Goal: Task Accomplishment & Management: Manage account settings

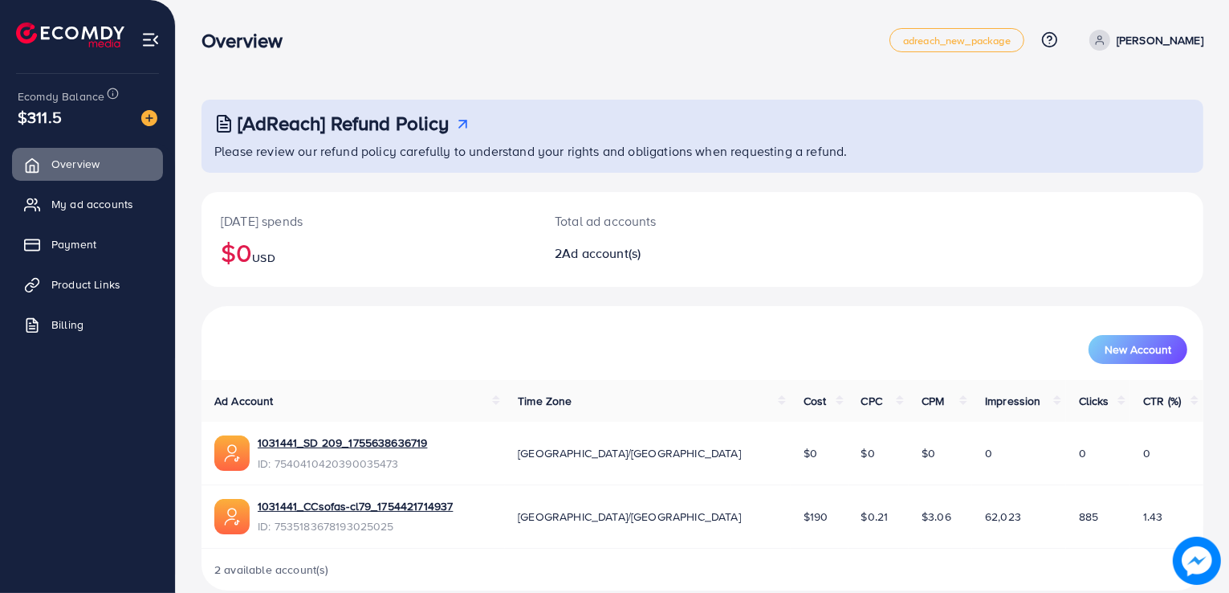
drag, startPoint x: 206, startPoint y: 39, endPoint x: 387, endPoint y: 10, distance: 183.8
click at [387, 10] on div "Overview adreach_new_package Help Center Contact Support Plans and Pricing Term…" at bounding box center [614, 308] width 1229 height 616
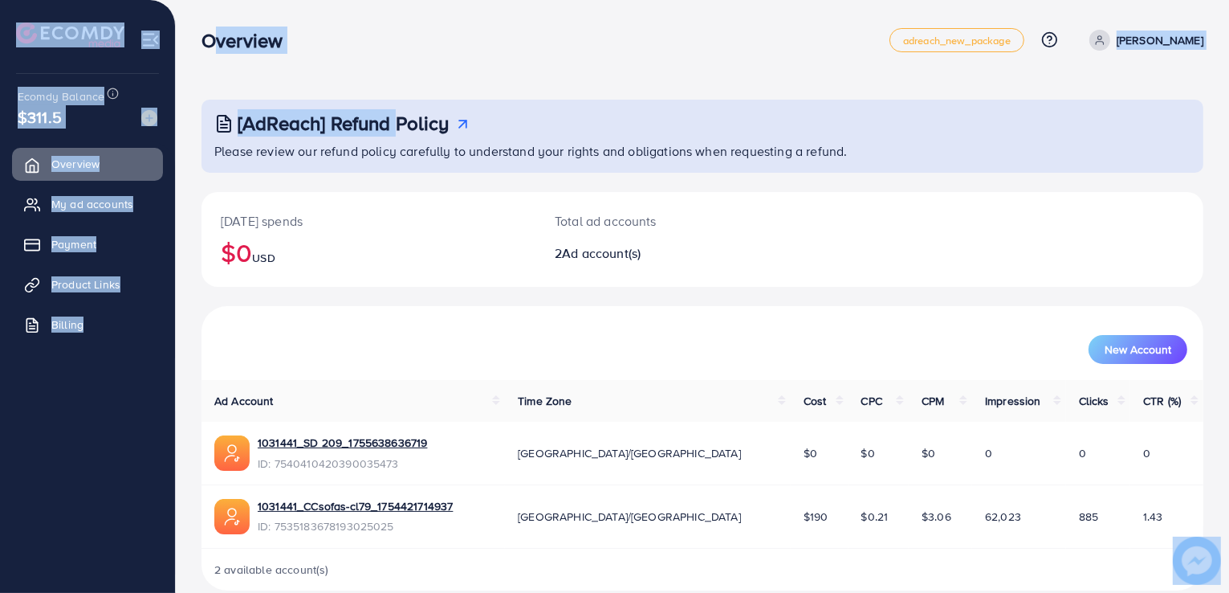
click at [387, 10] on div "[AdReach] Refund Policy Please review our refund policy carefully to understand…" at bounding box center [703, 308] width 1054 height 616
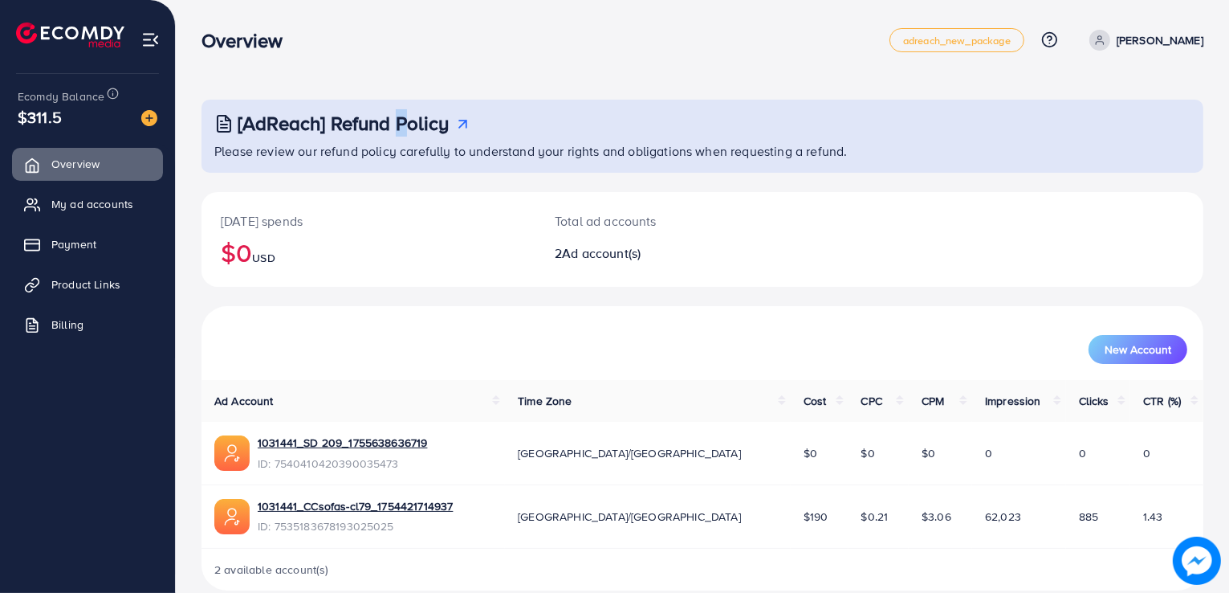
click at [387, 10] on div "[AdReach] Refund Policy Please review our refund policy carefully to understand…" at bounding box center [703, 308] width 1054 height 616
click at [222, 59] on div "Overview adreach_new_package Help Center Contact Support Plans and Pricing Term…" at bounding box center [703, 40] width 1002 height 45
click at [106, 200] on span "My ad accounts" at bounding box center [96, 204] width 82 height 16
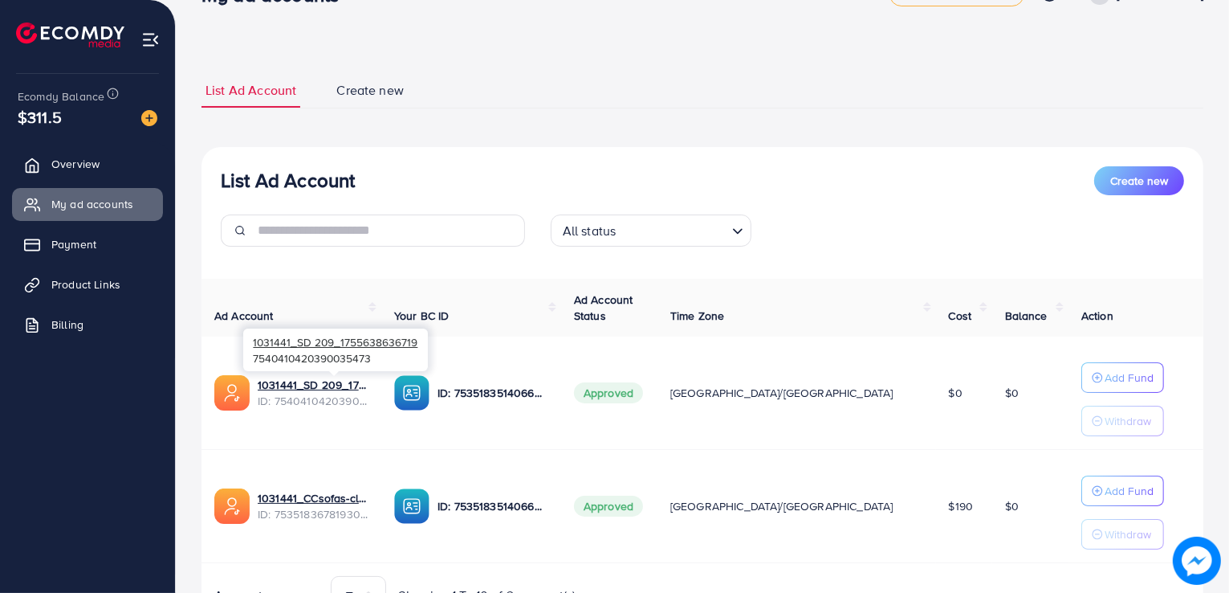
scroll to position [130, 0]
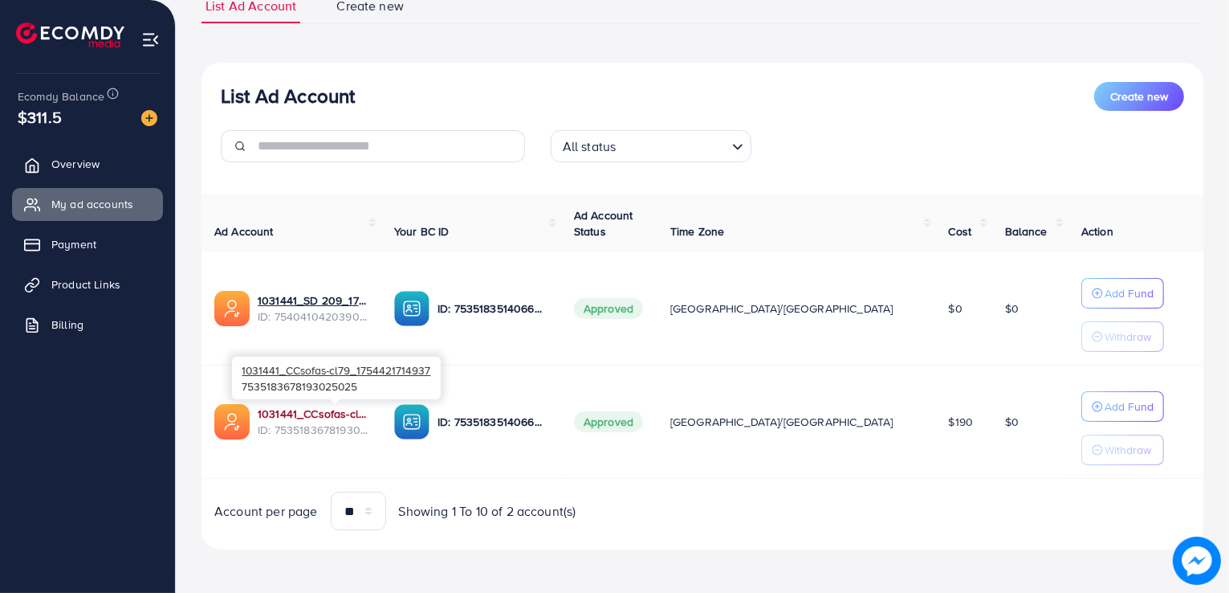
click at [369, 406] on link "1031441_CCsofas-cl79_1754421714937" at bounding box center [313, 414] width 111 height 16
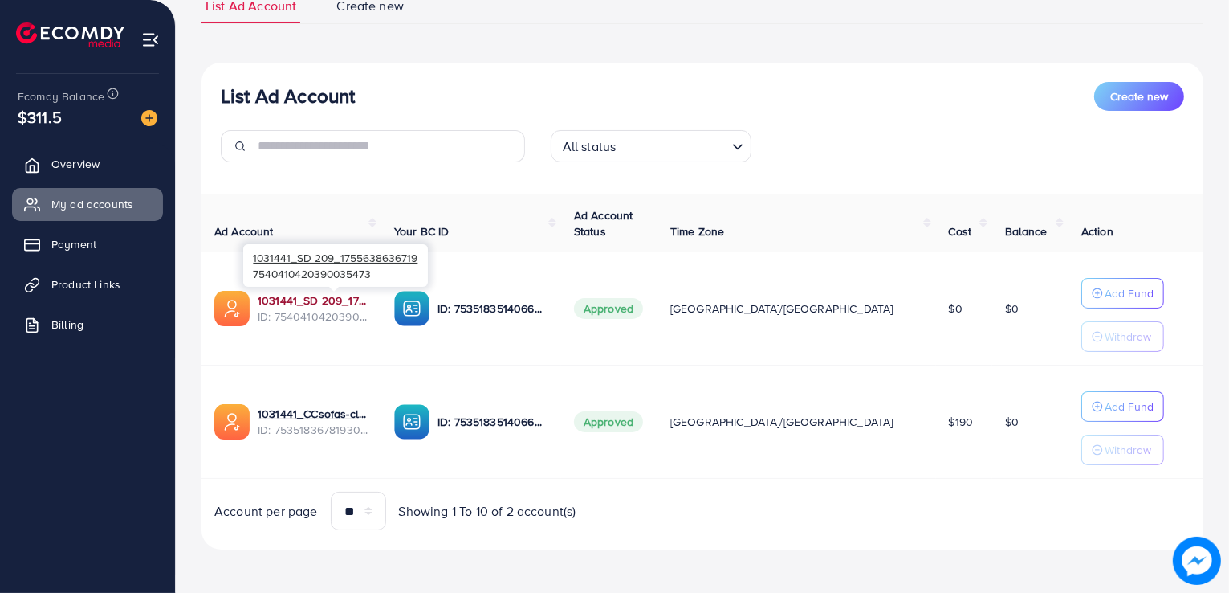
click at [360, 296] on link "1031441_SD 209_1755638636719" at bounding box center [313, 300] width 111 height 16
click at [1105, 286] on p "Add Fund" at bounding box center [1129, 292] width 49 height 19
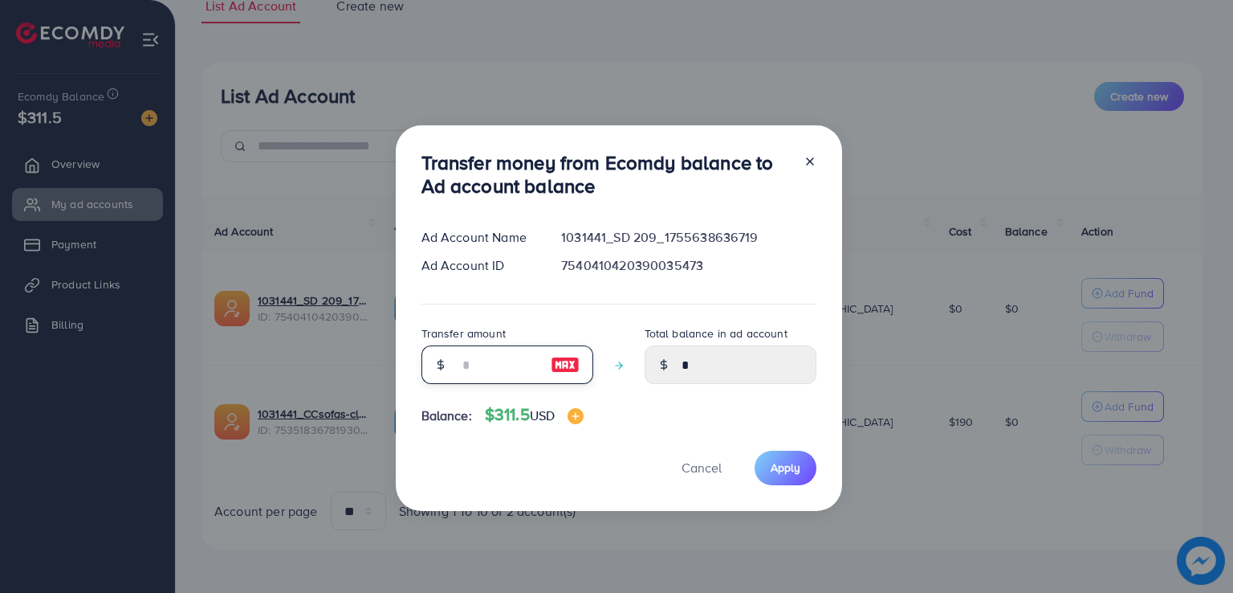
click at [493, 374] on input "number" at bounding box center [499, 364] width 80 height 39
type input "*"
type input "****"
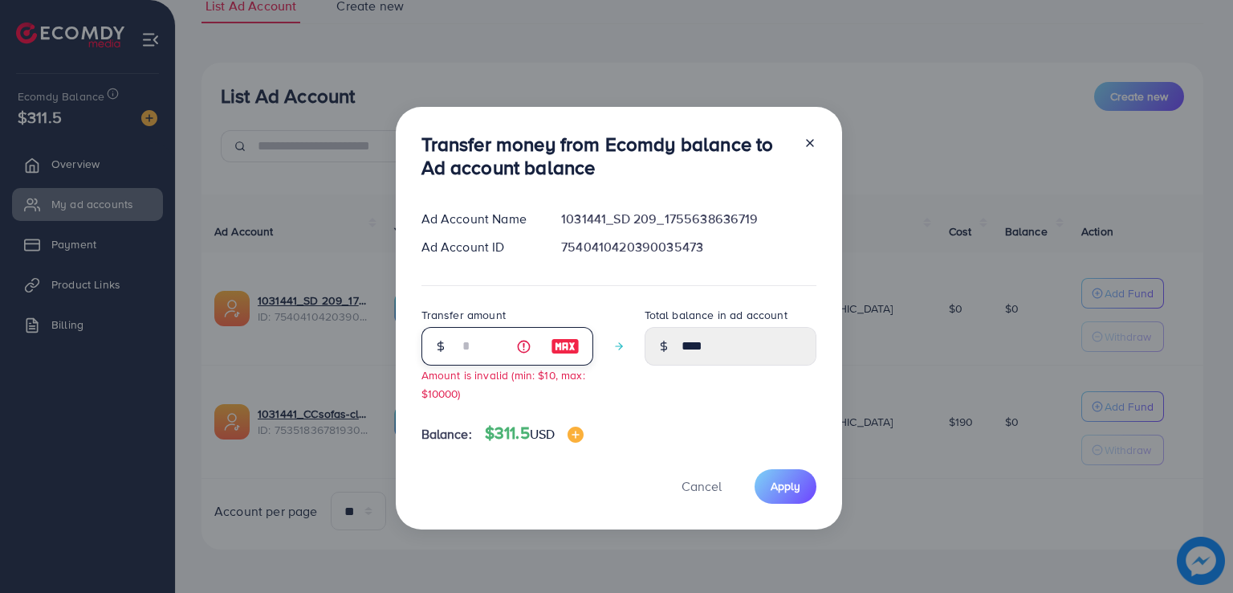
type input "**"
type input "*****"
type input "***"
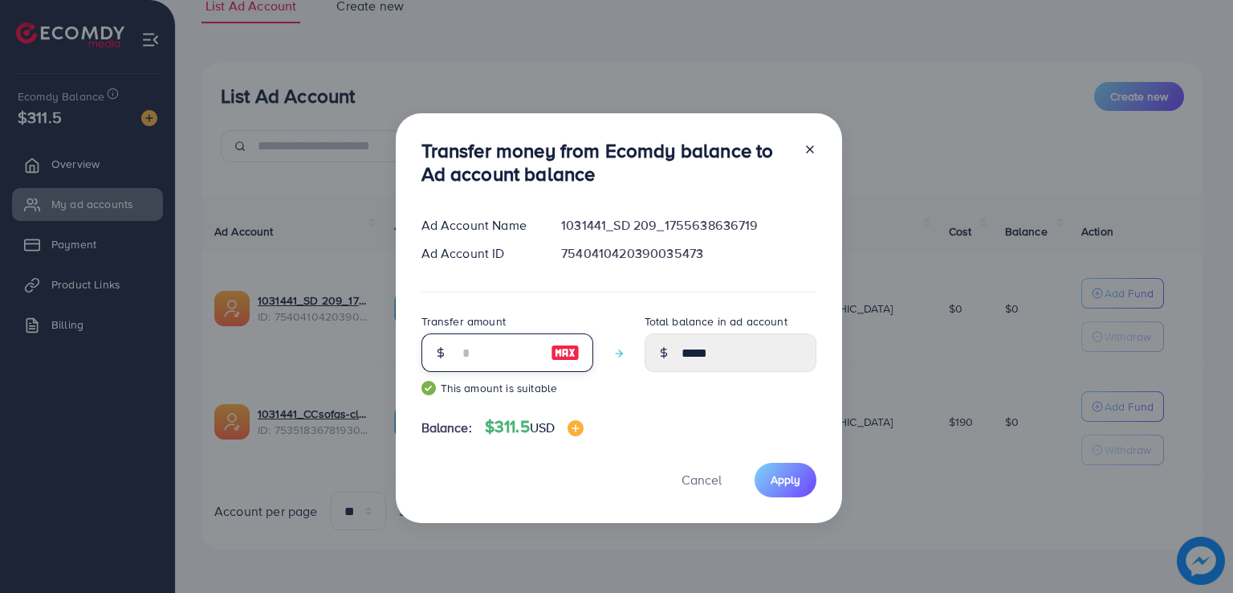
type input "******"
type input "**"
type input "*****"
type input "*"
type input "****"
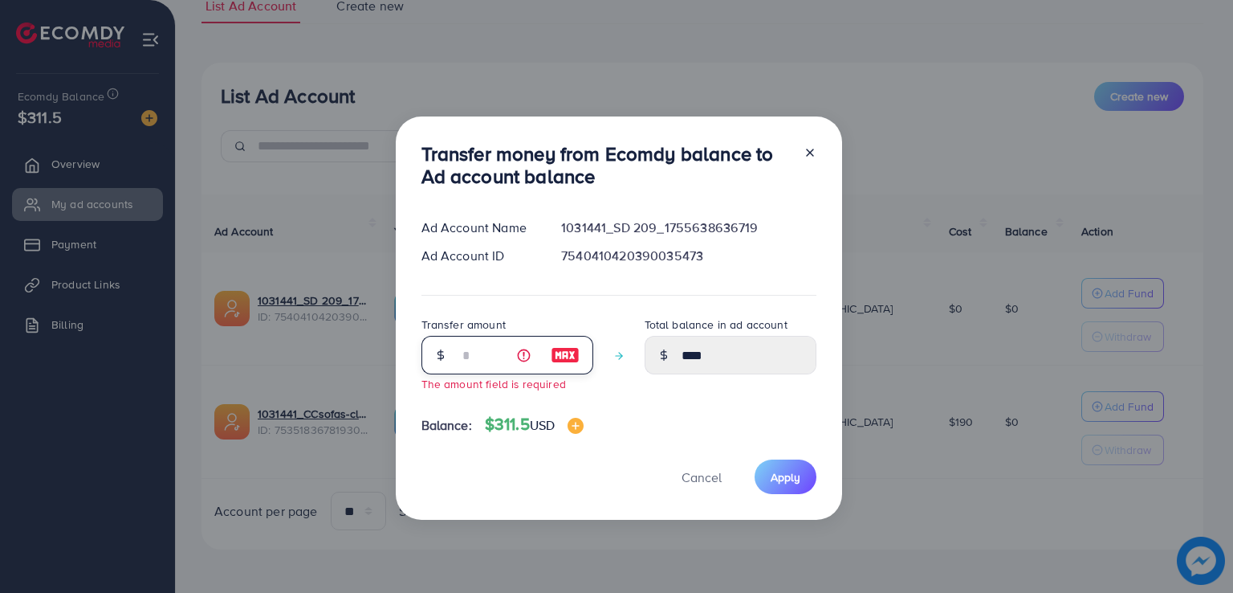
type input "****"
type input "*"
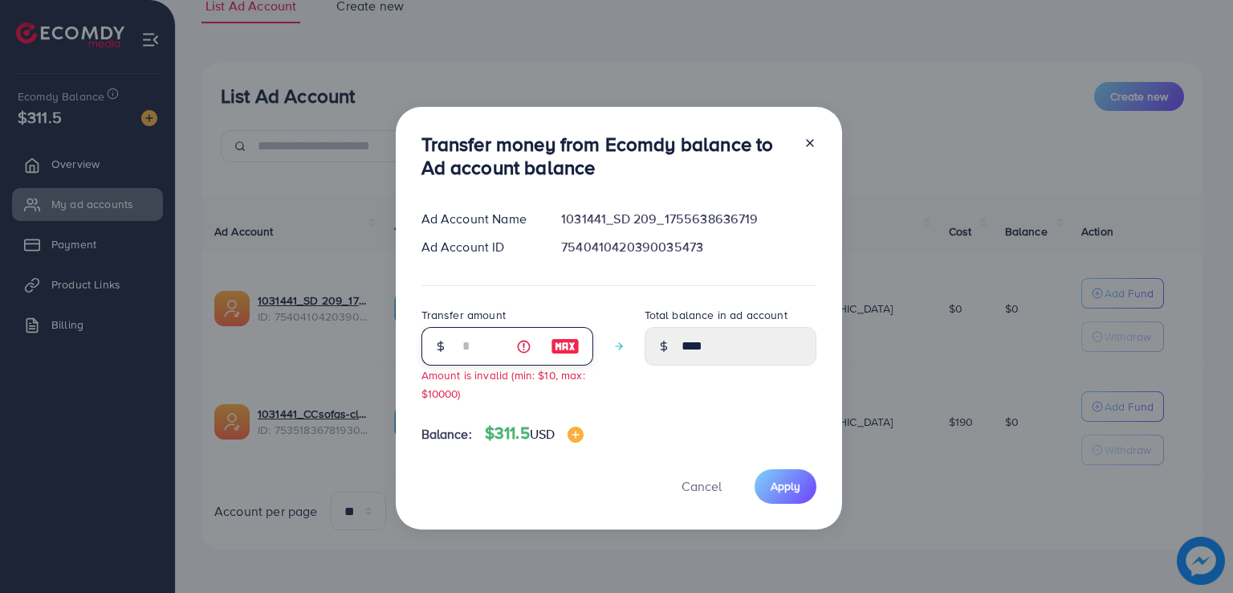
type input "****"
type input "**"
type input "*****"
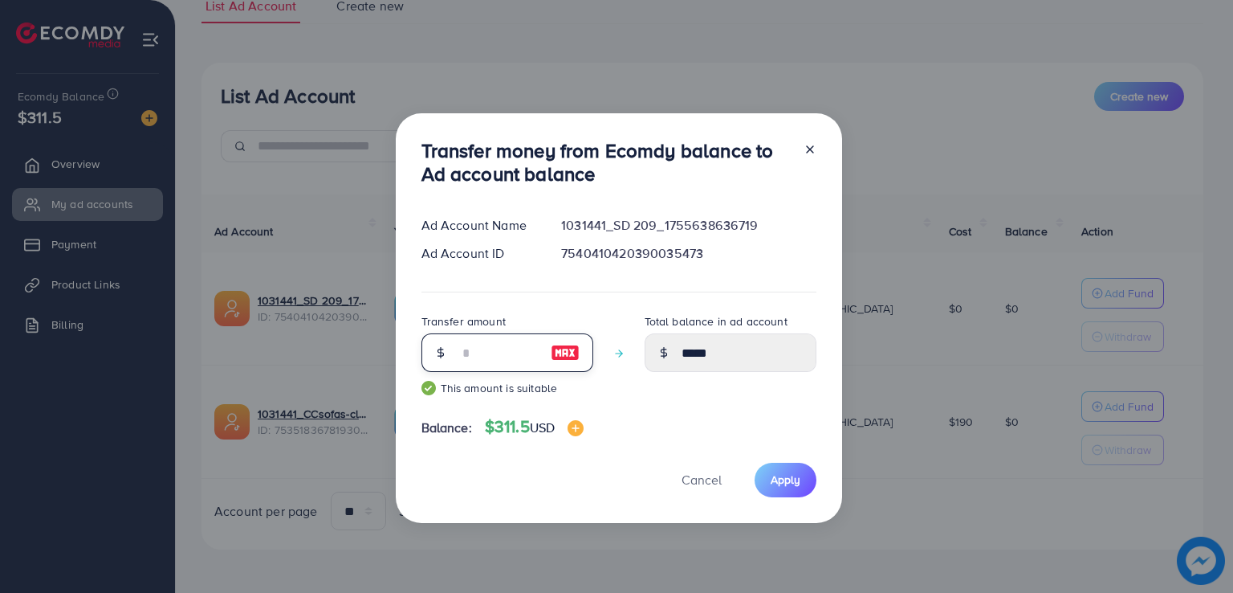
type input "**"
click at [784, 498] on div "Transfer money from Ecomdy balance to Ad account balance Ad Account Name 103144…" at bounding box center [619, 318] width 446 height 410
click at [794, 485] on span "Apply" at bounding box center [786, 479] width 30 height 16
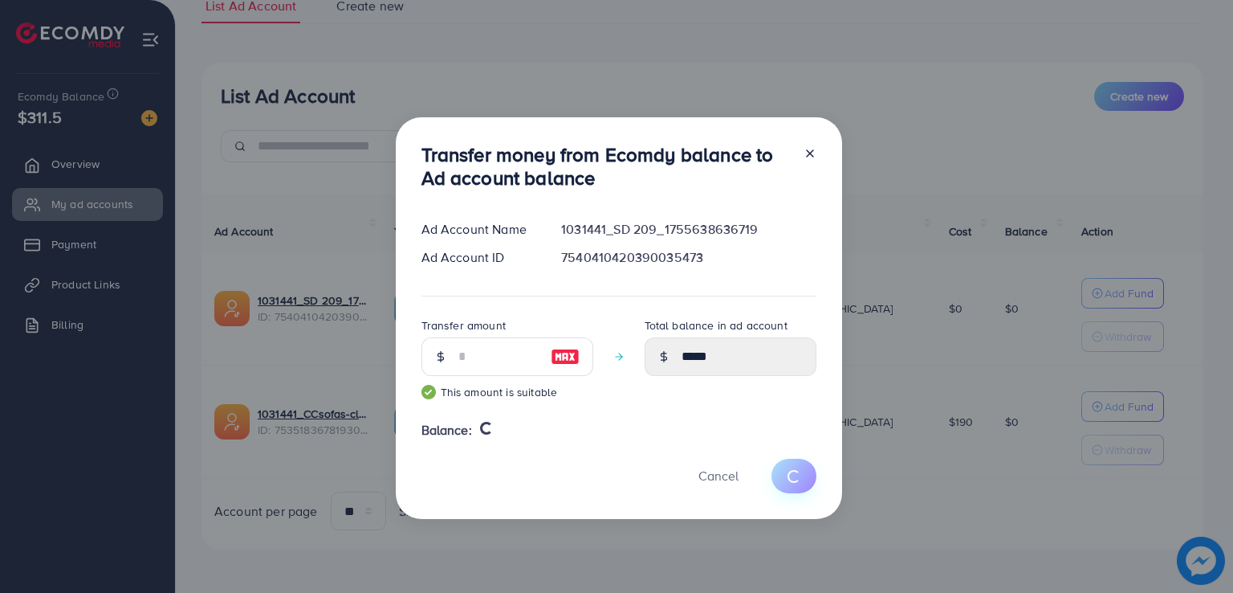
type input "*"
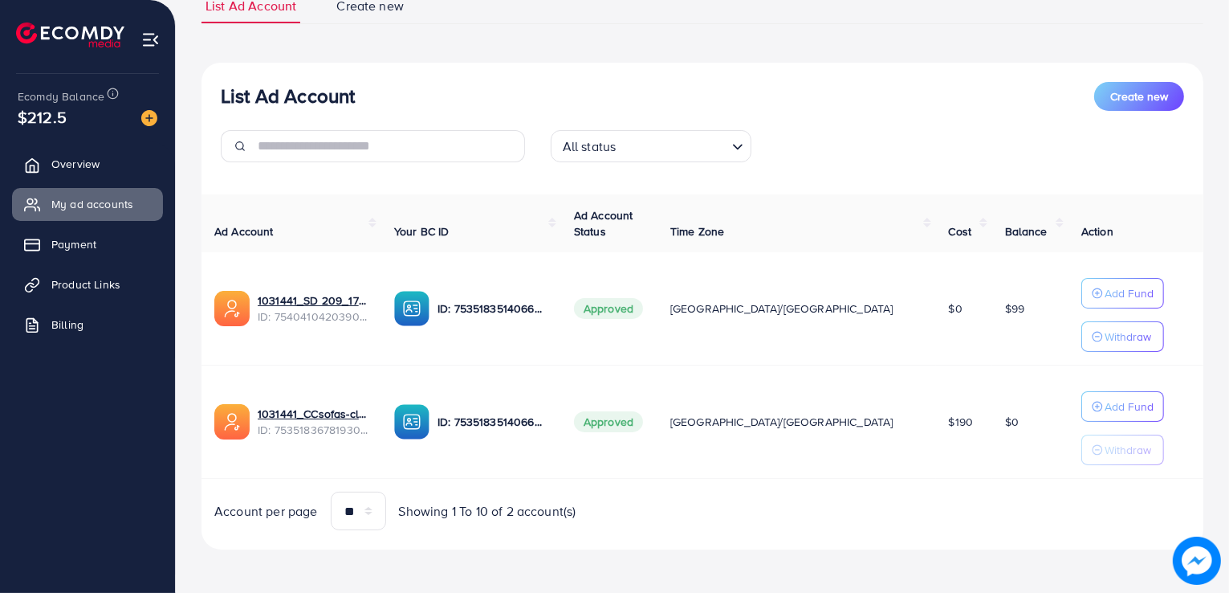
click at [643, 414] on span "Approved" at bounding box center [608, 421] width 69 height 21
click at [706, 494] on div "Account per page ** ** ** *** Showing 1 To 10 of 2 account(s)" at bounding box center [703, 510] width 1028 height 39
drag, startPoint x: 706, startPoint y: 494, endPoint x: 205, endPoint y: 214, distance: 573.7
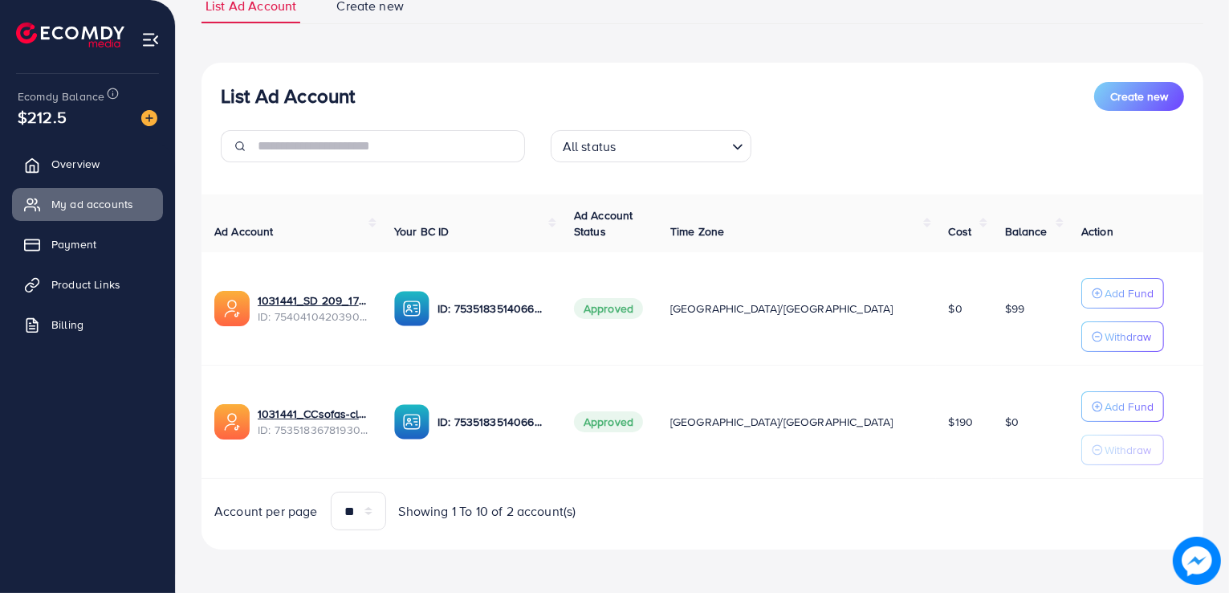
click at [205, 214] on div "Ad Account Your BC ID Ad Account Status Time Zone Cost Balance Action 1031441_S…" at bounding box center [703, 362] width 1002 height 336
click at [205, 214] on th "Ad Account" at bounding box center [292, 223] width 180 height 59
click at [231, 218] on th "Ad Account" at bounding box center [292, 223] width 180 height 59
drag, startPoint x: 620, startPoint y: 423, endPoint x: 500, endPoint y: 442, distance: 121.2
click at [500, 442] on td "ID: 7535183514066075664" at bounding box center [471, 421] width 180 height 113
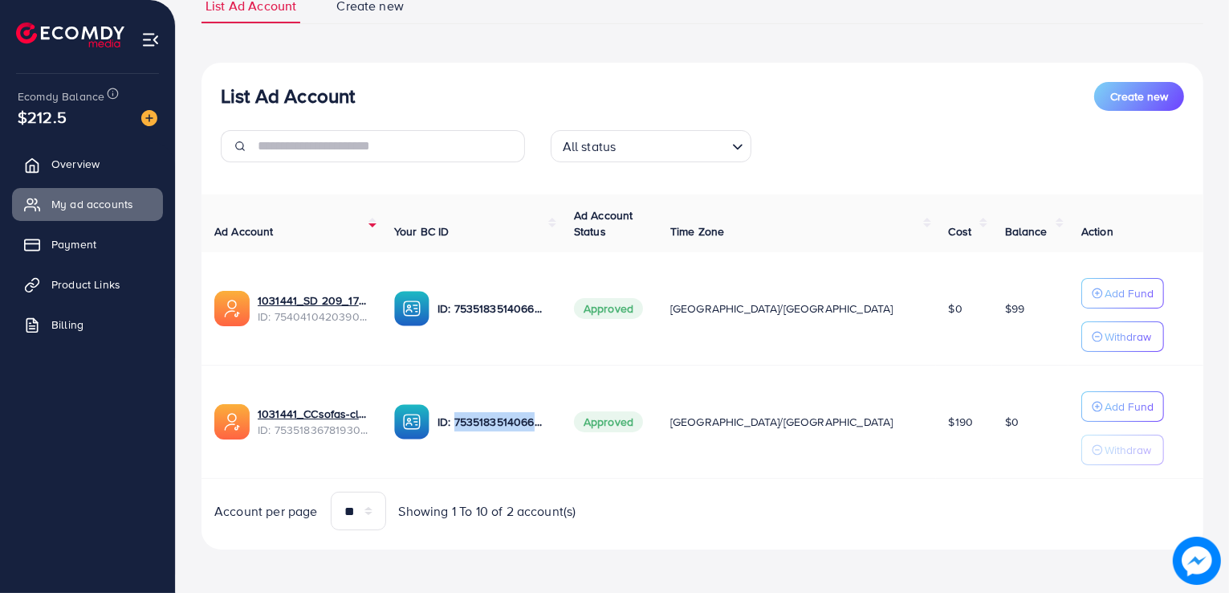
click at [500, 442] on td "ID: 7535183514066075664" at bounding box center [471, 421] width 180 height 113
drag, startPoint x: 623, startPoint y: 416, endPoint x: 475, endPoint y: 423, distance: 147.9
click at [475, 423] on div "ID: 7535183514066075664" at bounding box center [471, 421] width 154 height 35
drag, startPoint x: 357, startPoint y: 92, endPoint x: 225, endPoint y: 88, distance: 132.6
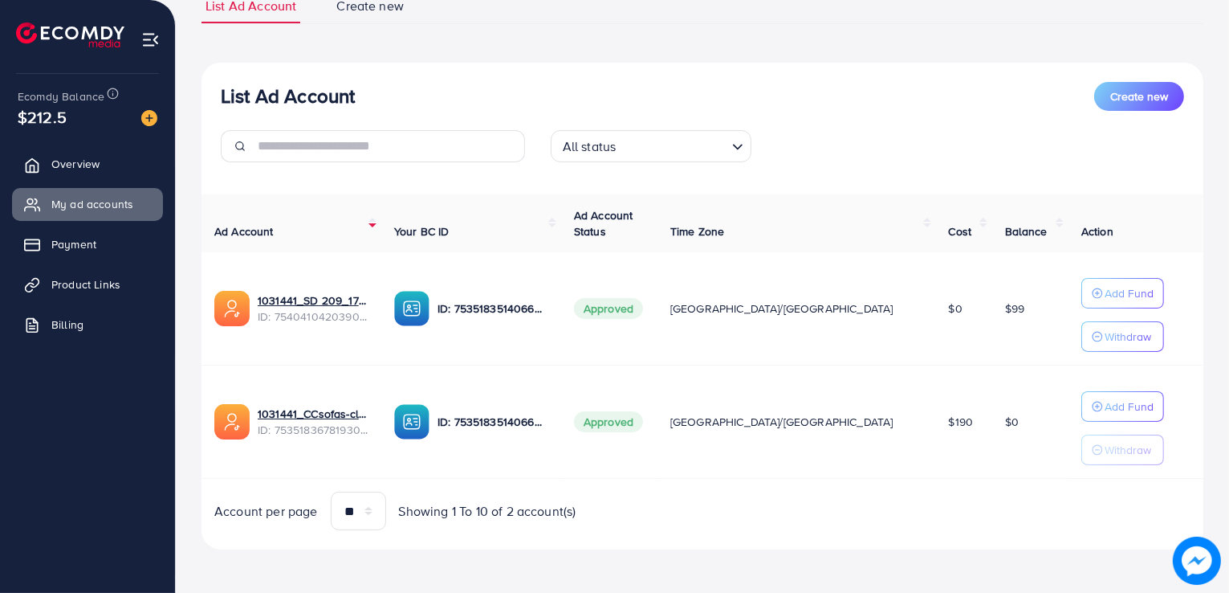
click at [225, 88] on div "List Ad Account Create new" at bounding box center [703, 96] width 964 height 29
click at [225, 88] on h3 "List Ad Account" at bounding box center [288, 95] width 134 height 23
click at [1082, 402] on button "Add Fund" at bounding box center [1123, 406] width 83 height 31
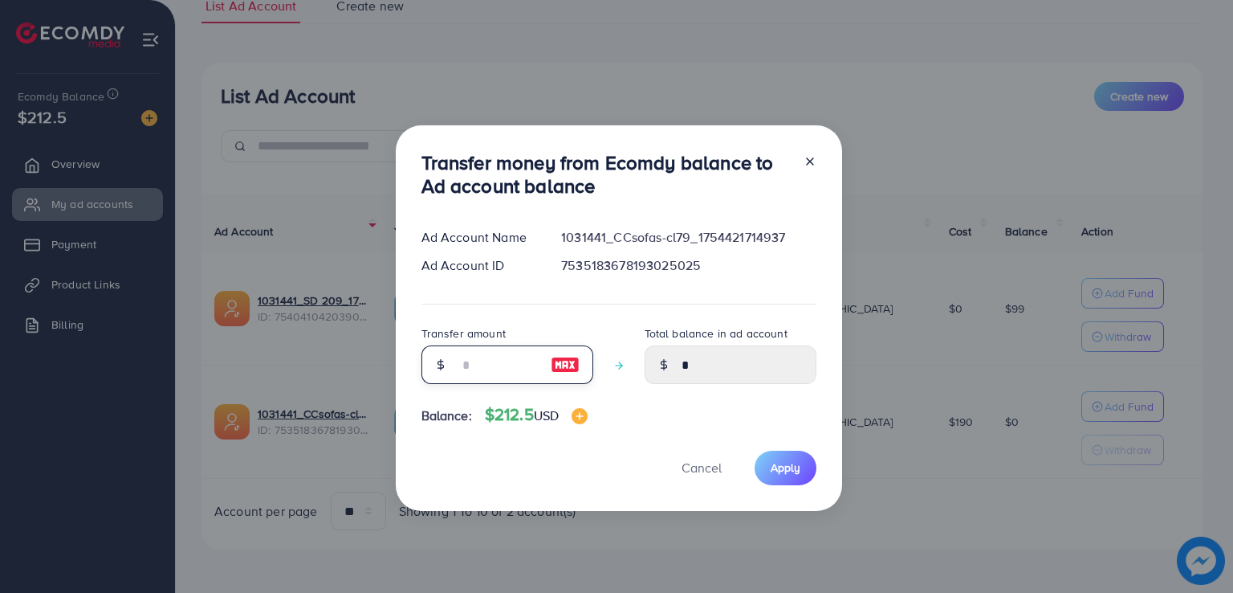
click at [504, 361] on input "number" at bounding box center [499, 364] width 80 height 39
type input "*"
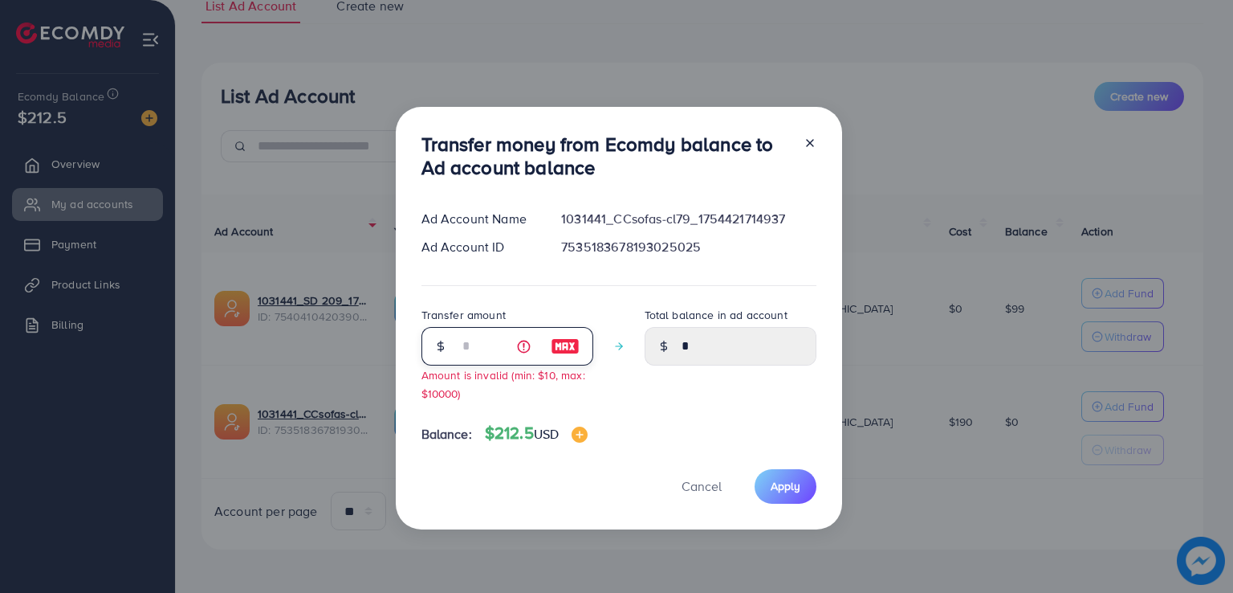
type input "****"
type input "**"
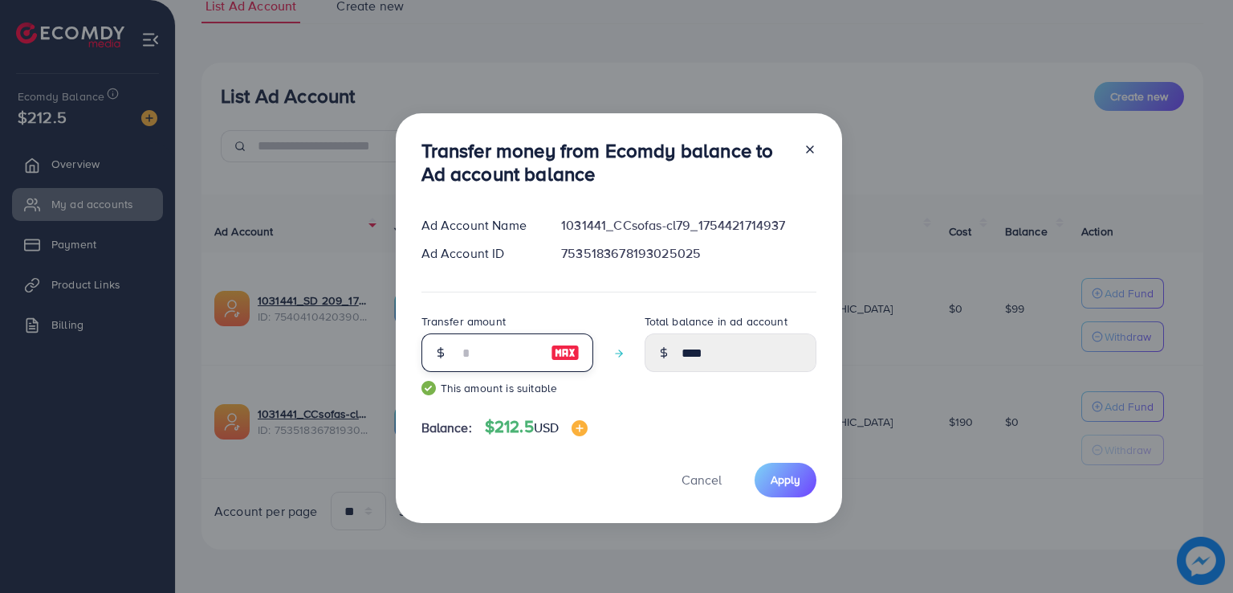
type input "*****"
type input "**"
drag, startPoint x: 771, startPoint y: 460, endPoint x: 772, endPoint y: 474, distance: 13.7
click at [772, 474] on div "Transfer money from Ecomdy balance to Ad account balance Ad Account Name 103144…" at bounding box center [619, 318] width 446 height 410
click at [772, 474] on span "Apply" at bounding box center [786, 479] width 30 height 16
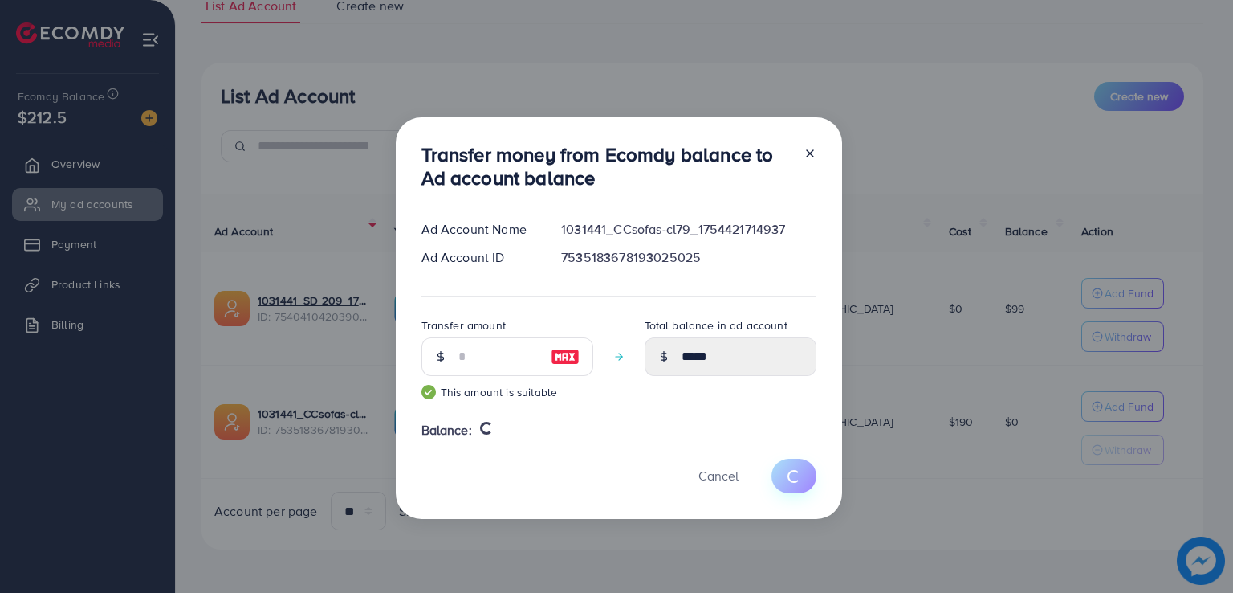
type input "*"
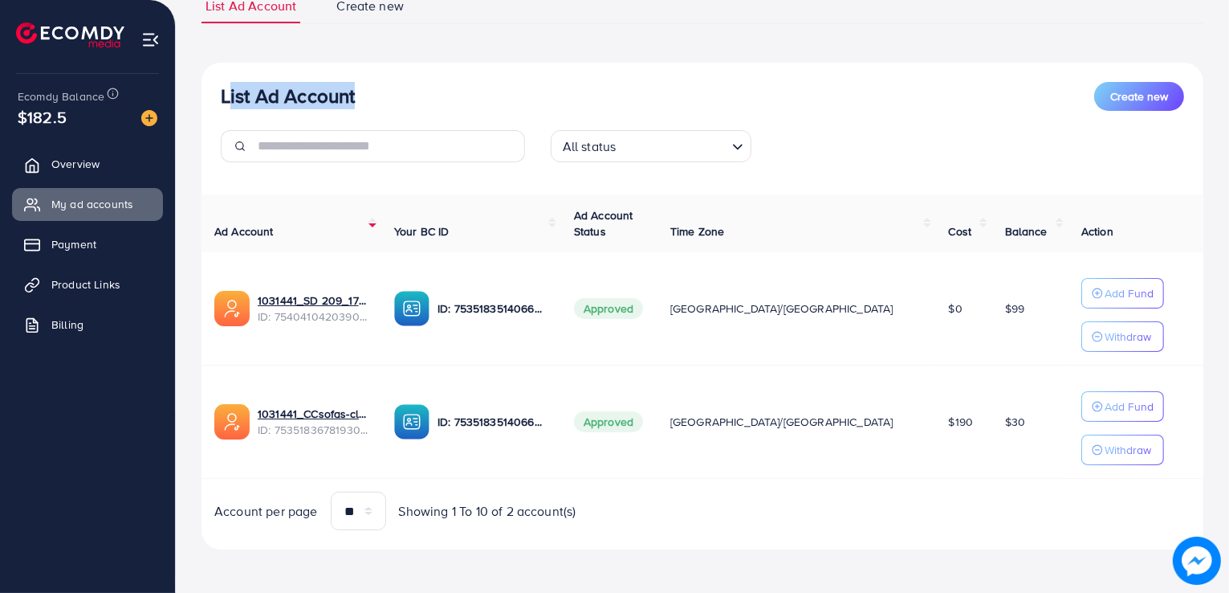
drag, startPoint x: 218, startPoint y: 89, endPoint x: 361, endPoint y: 99, distance: 144.1
click at [361, 99] on div "List Ad Account Create new All status Loading..." at bounding box center [703, 128] width 1002 height 93
click at [361, 99] on div "List Ad Account Create new" at bounding box center [703, 96] width 964 height 29
drag, startPoint x: 14, startPoint y: 100, endPoint x: 72, endPoint y: 127, distance: 63.9
click at [72, 127] on div "Ecomdy Balance $182.5" at bounding box center [87, 107] width 149 height 67
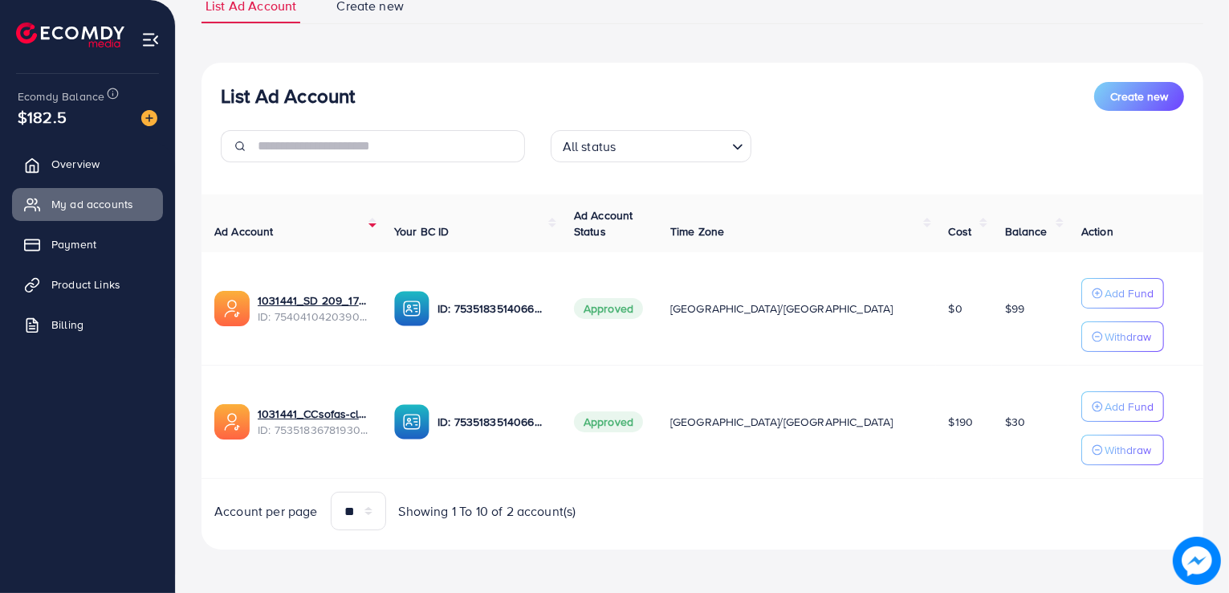
click at [72, 127] on div "$182.5" at bounding box center [88, 116] width 140 height 23
drag, startPoint x: 72, startPoint y: 127, endPoint x: 6, endPoint y: 96, distance: 73.3
click at [6, 96] on div "Ecomdy Balance $182.5 Overview My ad accounts Payment Product Links Billing" at bounding box center [88, 296] width 176 height 593
drag, startPoint x: 6, startPoint y: 96, endPoint x: 75, endPoint y: 132, distance: 77.6
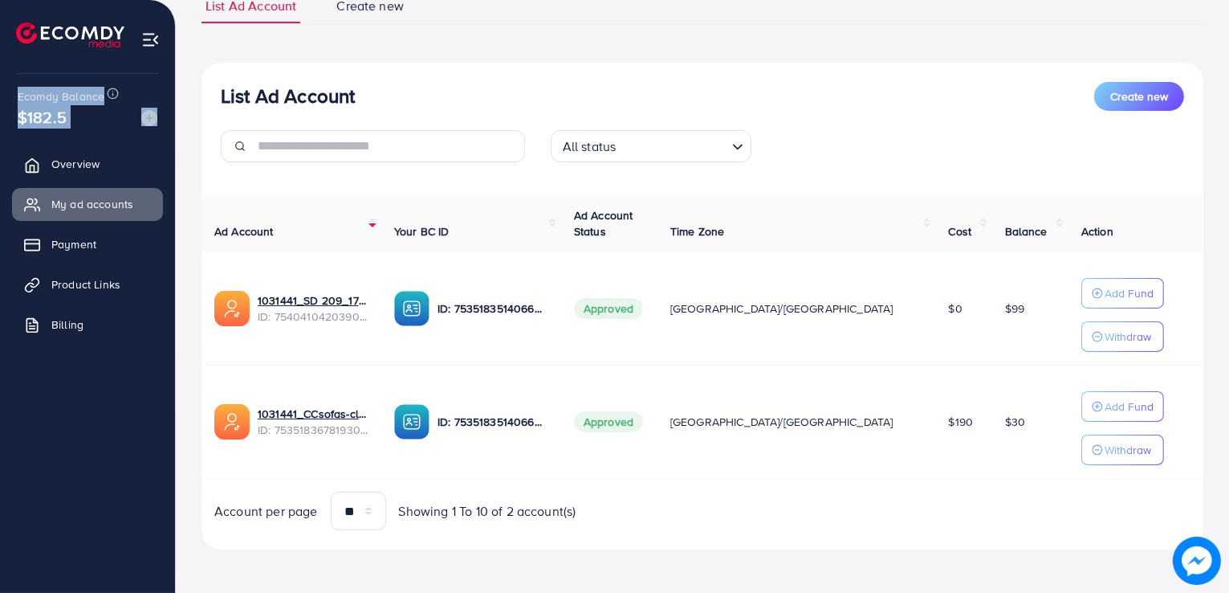
click at [75, 132] on div "Ecomdy Balance $182.5 Overview My ad accounts Payment Product Links Billing" at bounding box center [88, 296] width 176 height 593
click at [75, 132] on div "Ecomdy Balance $182.5" at bounding box center [87, 107] width 149 height 67
drag, startPoint x: 75, startPoint y: 132, endPoint x: 6, endPoint y: 96, distance: 77.9
click at [6, 96] on div "Ecomdy Balance $182.5 Overview My ad accounts Payment Product Links Billing" at bounding box center [88, 296] width 176 height 593
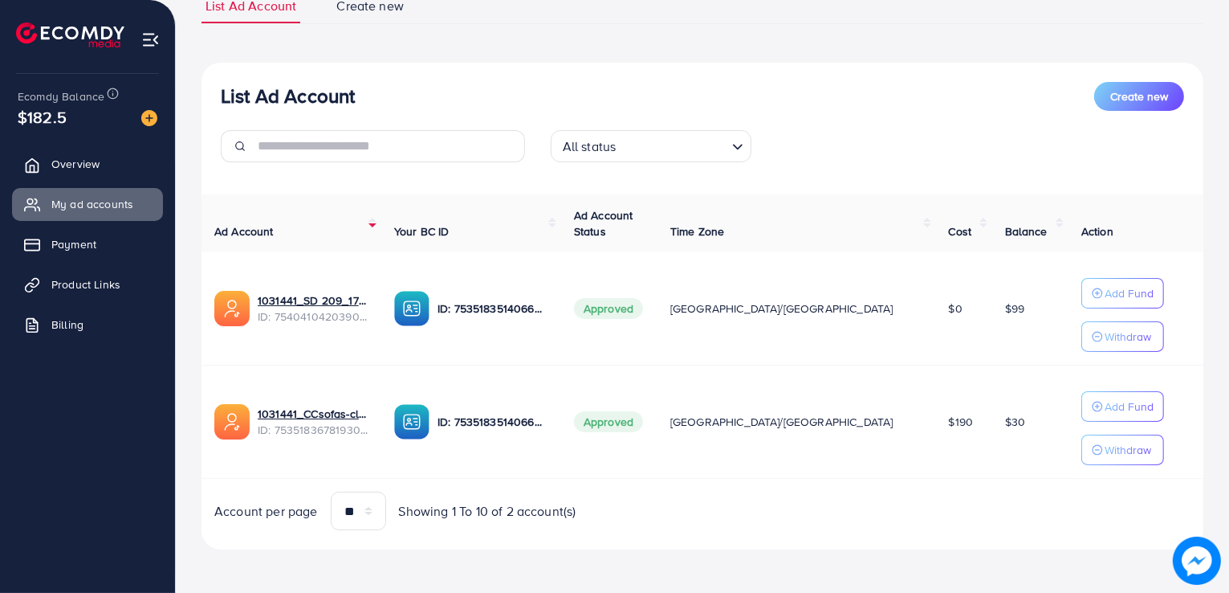
drag, startPoint x: 6, startPoint y: 96, endPoint x: 55, endPoint y: 120, distance: 55.7
click at [55, 120] on div "Ecomdy Balance $182.5 Overview My ad accounts Payment Product Links Billing" at bounding box center [88, 296] width 176 height 593
click at [55, 120] on span "$182.5" at bounding box center [42, 117] width 45 height 54
drag, startPoint x: 68, startPoint y: 119, endPoint x: 0, endPoint y: 108, distance: 69.2
click at [0, 108] on div "Ecomdy Balance $182.5 Overview My ad accounts Payment Product Links Billing" at bounding box center [88, 296] width 176 height 593
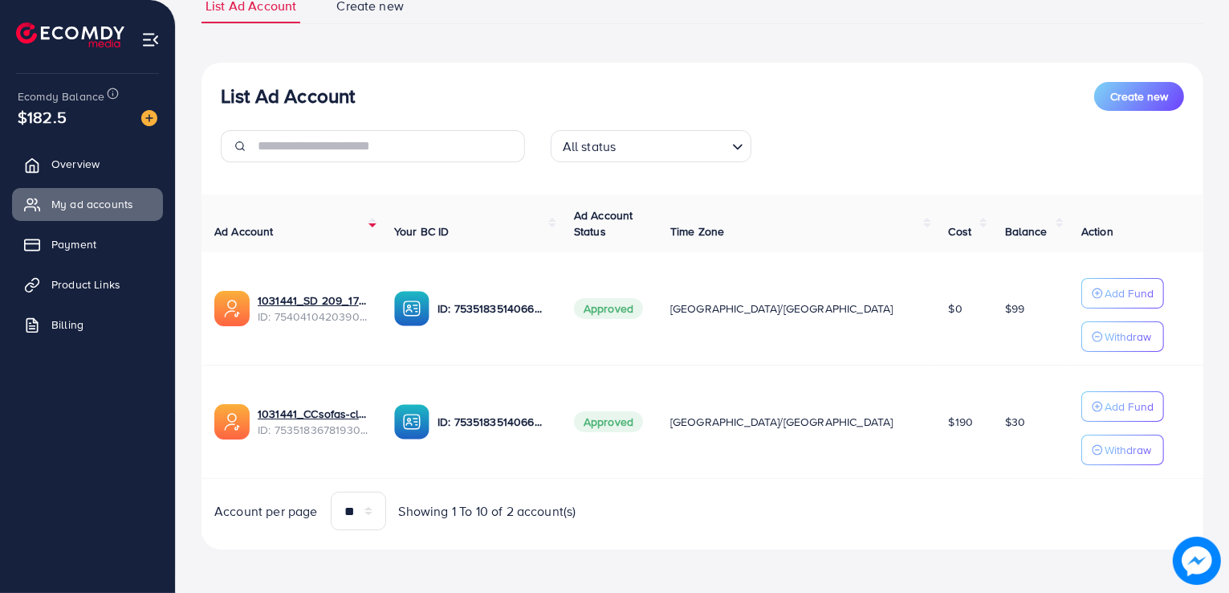
click at [0, 108] on div "Ecomdy Balance $182.5 Overview My ad accounts Payment Product Links Billing" at bounding box center [88, 296] width 176 height 593
drag, startPoint x: 15, startPoint y: 100, endPoint x: 87, endPoint y: 110, distance: 72.2
click at [87, 110] on div "Ecomdy Balance $182.5" at bounding box center [87, 107] width 149 height 67
click at [87, 110] on div "$182.5" at bounding box center [88, 116] width 140 height 23
drag, startPoint x: 87, startPoint y: 110, endPoint x: 0, endPoint y: 95, distance: 88.1
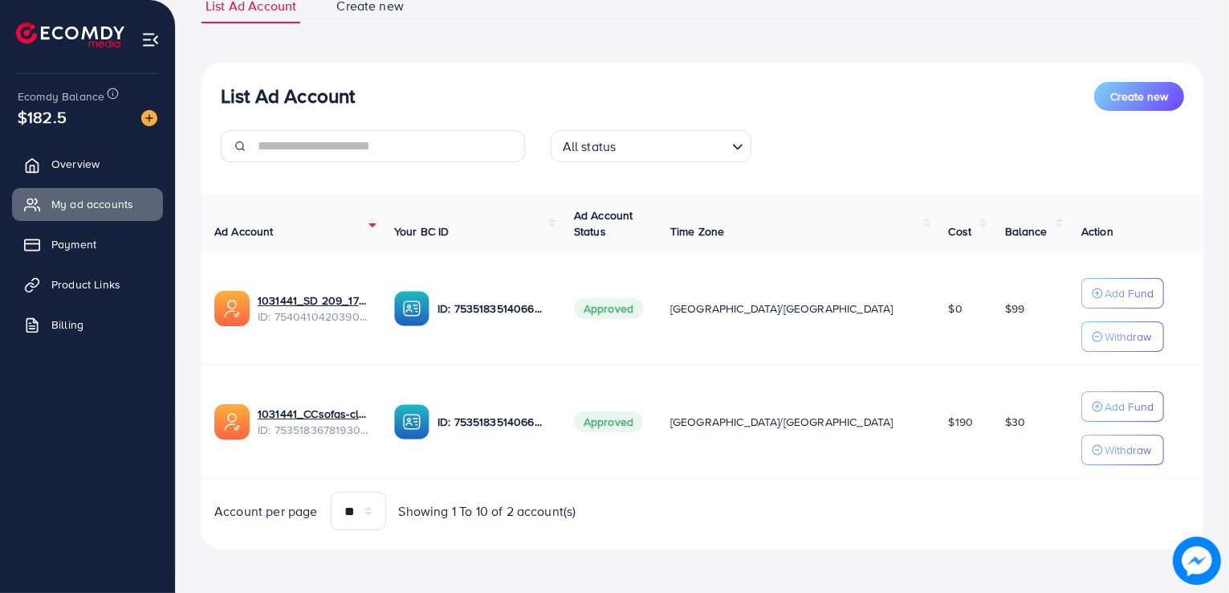
click at [0, 95] on div "Ecomdy Balance $182.5 Overview My ad accounts Payment Product Links Billing" at bounding box center [88, 296] width 176 height 593
drag, startPoint x: 0, startPoint y: 95, endPoint x: 72, endPoint y: 106, distance: 73.1
click at [72, 106] on div "Ecomdy Balance $182.5 Overview My ad accounts Payment Product Links Billing" at bounding box center [88, 296] width 176 height 593
click at [72, 106] on div "$182.5" at bounding box center [88, 116] width 140 height 23
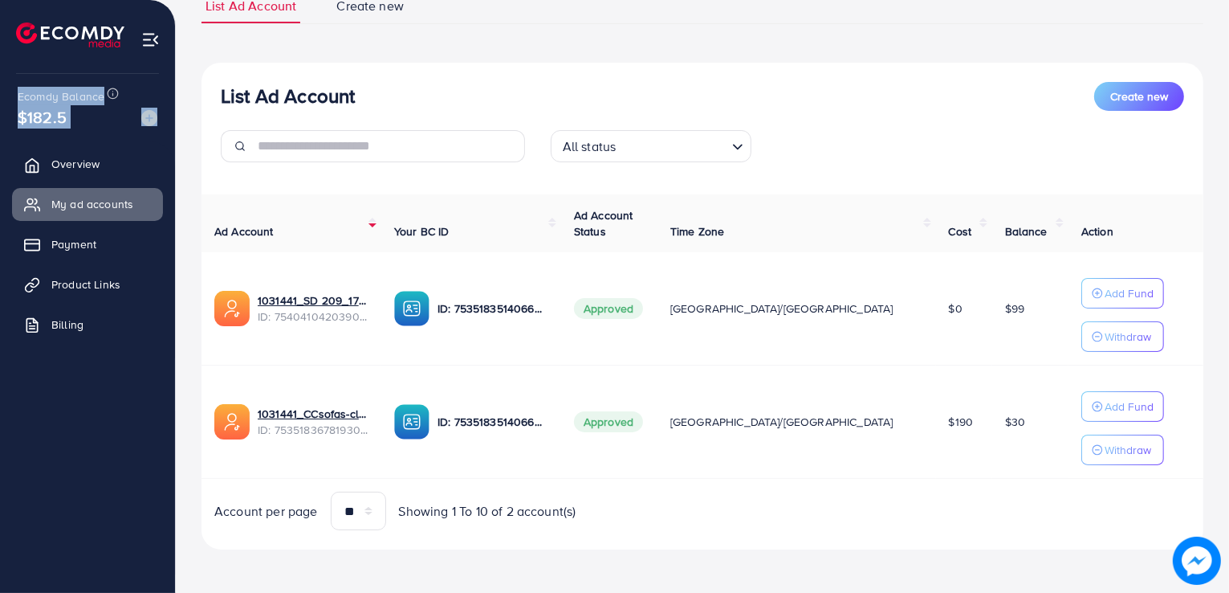
drag, startPoint x: 71, startPoint y: 120, endPoint x: 0, endPoint y: 100, distance: 73.5
click at [0, 100] on div "Ecomdy Balance $182.5 Overview My ad accounts Payment Product Links Billing" at bounding box center [88, 296] width 176 height 593
drag, startPoint x: 0, startPoint y: 100, endPoint x: 55, endPoint y: 120, distance: 57.9
click at [55, 120] on div "Ecomdy Balance $182.5 Overview My ad accounts Payment Product Links Billing" at bounding box center [88, 296] width 176 height 593
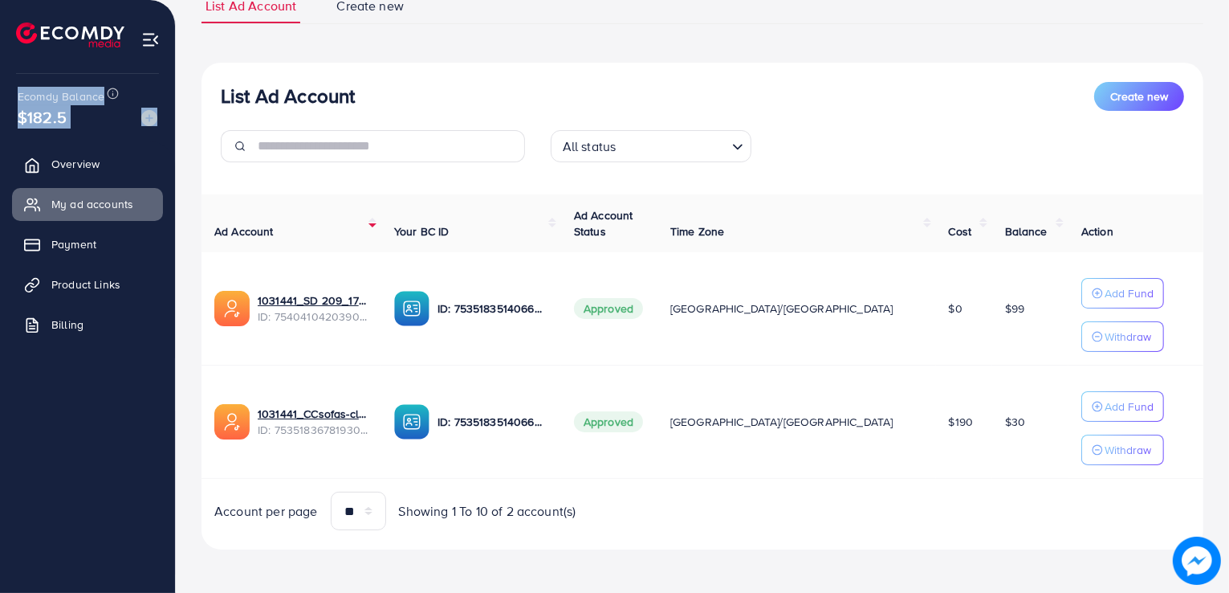
click at [55, 120] on span "$182.5" at bounding box center [42, 117] width 54 height 45
drag, startPoint x: 55, startPoint y: 120, endPoint x: 13, endPoint y: 100, distance: 46.3
click at [13, 100] on div "Ecomdy Balance $182.5" at bounding box center [87, 107] width 149 height 67
drag, startPoint x: 13, startPoint y: 100, endPoint x: 60, endPoint y: 116, distance: 50.3
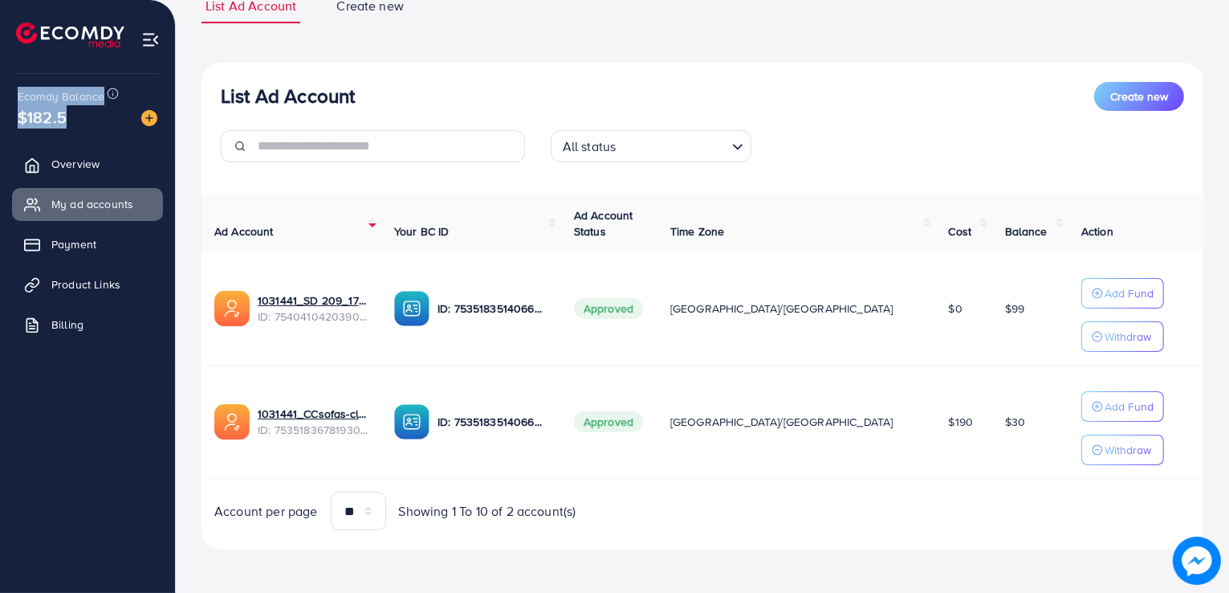
click at [60, 116] on div "Ecomdy Balance $182.5" at bounding box center [87, 107] width 149 height 67
click at [59, 116] on span "$182.5" at bounding box center [42, 117] width 34 height 53
drag, startPoint x: 60, startPoint y: 116, endPoint x: 0, endPoint y: 92, distance: 65.2
click at [0, 92] on div "Ecomdy Balance $182.5 Overview My ad accounts Payment Product Links Billing" at bounding box center [88, 296] width 176 height 593
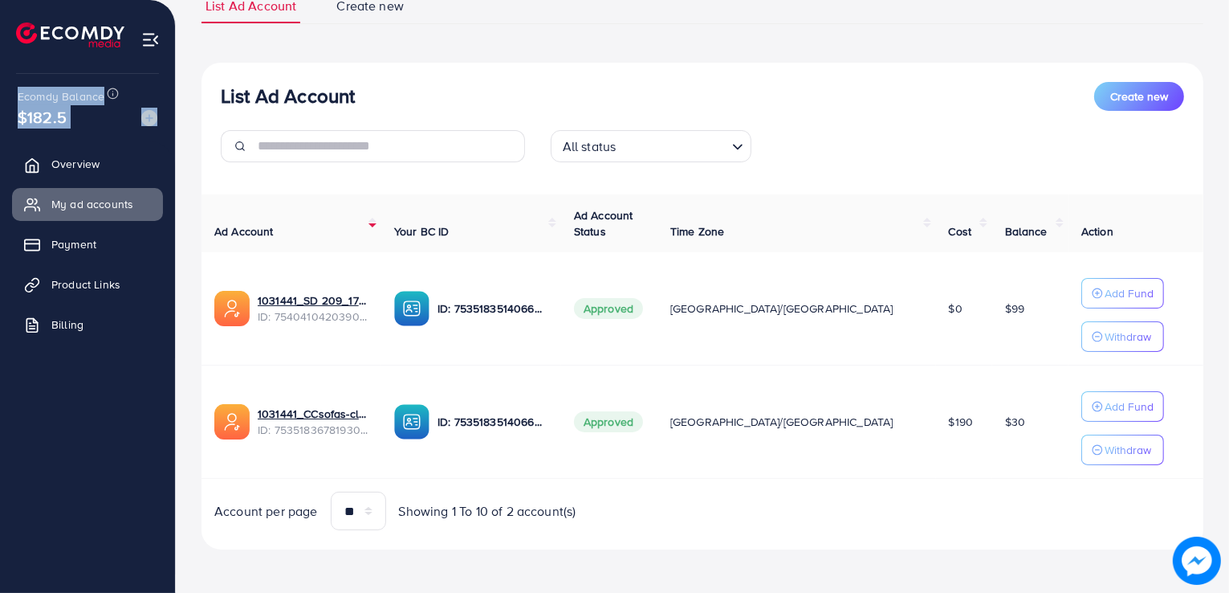
drag, startPoint x: 0, startPoint y: 92, endPoint x: 77, endPoint y: 115, distance: 80.5
click at [77, 115] on div "Ecomdy Balance $182.5 Overview My ad accounts Payment Product Links Billing" at bounding box center [88, 296] width 176 height 593
click at [77, 115] on div "$182.5" at bounding box center [88, 116] width 140 height 23
drag, startPoint x: 77, startPoint y: 115, endPoint x: 8, endPoint y: 104, distance: 70.0
click at [8, 104] on div "Ecomdy Balance $182.5 Overview My ad accounts Payment Product Links Billing" at bounding box center [88, 296] width 176 height 593
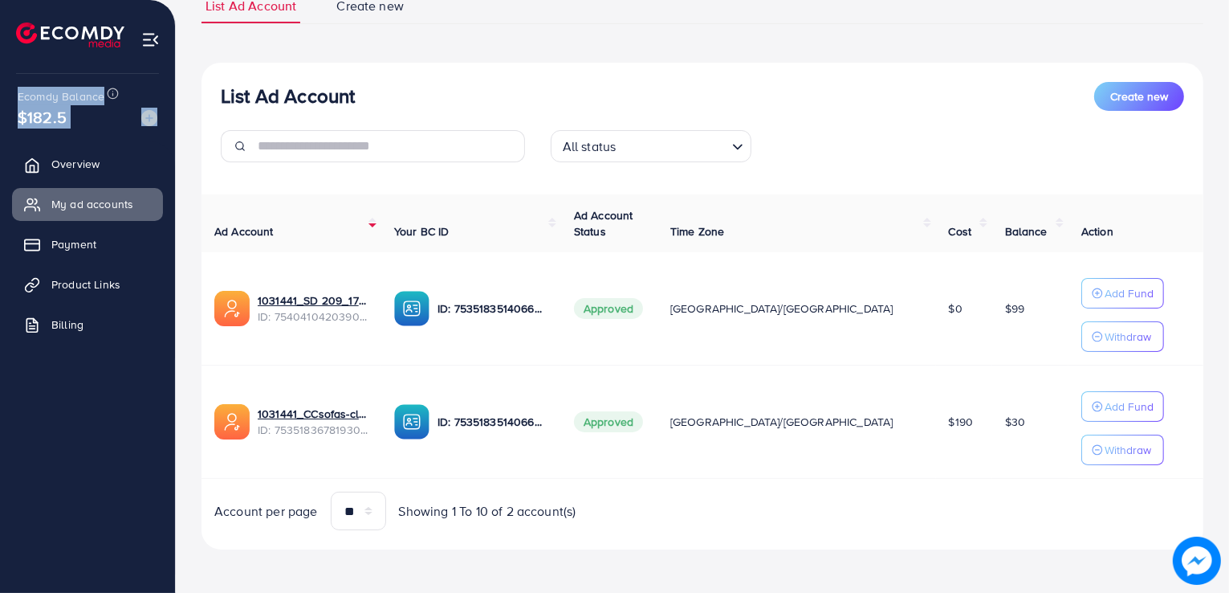
click at [8, 104] on div "Ecomdy Balance $182.5 Overview My ad accounts Payment Product Links Billing" at bounding box center [88, 296] width 176 height 593
drag, startPoint x: 8, startPoint y: 104, endPoint x: 51, endPoint y: 114, distance: 44.6
click at [51, 114] on div "Ecomdy Balance $182.5 Overview My ad accounts Payment Product Links Billing" at bounding box center [88, 296] width 176 height 593
click at [51, 114] on span "$182.5" at bounding box center [43, 116] width 50 height 25
drag, startPoint x: 64, startPoint y: 119, endPoint x: 0, endPoint y: 94, distance: 68.9
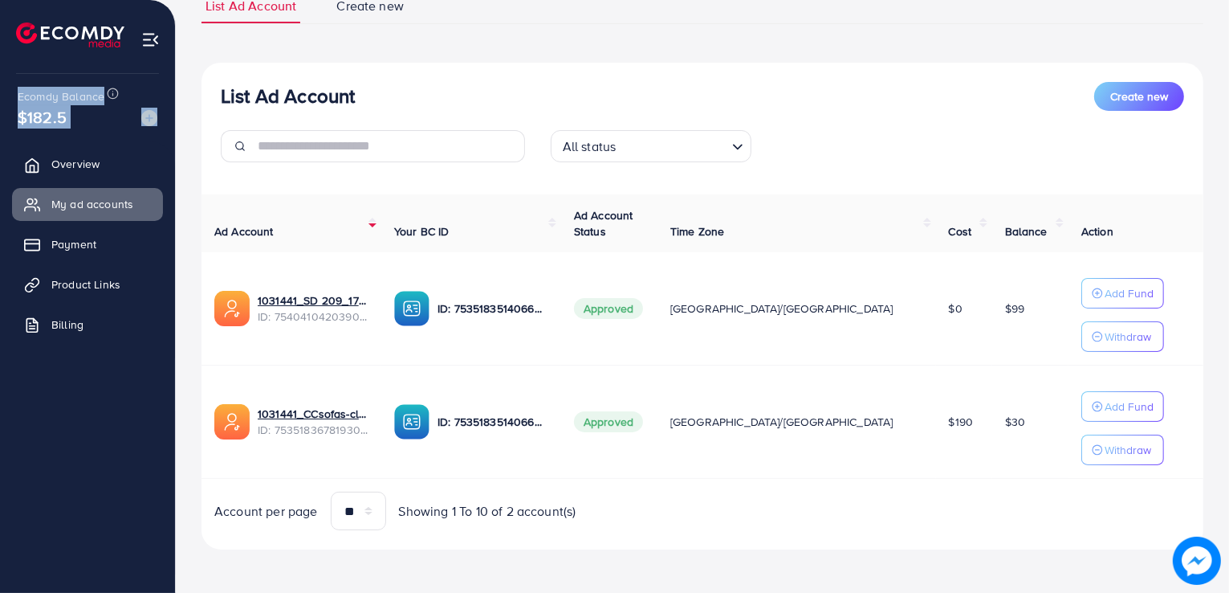
click at [0, 94] on div "Ecomdy Balance $182.5 Overview My ad accounts Payment Product Links Billing" at bounding box center [88, 296] width 176 height 593
drag, startPoint x: 0, startPoint y: 94, endPoint x: 72, endPoint y: 128, distance: 80.1
click at [72, 128] on div "Ecomdy Balance $182.5 Overview My ad accounts Payment Product Links Billing" at bounding box center [88, 296] width 176 height 593
click at [72, 128] on div "Ecomdy Balance $182.5" at bounding box center [87, 107] width 149 height 67
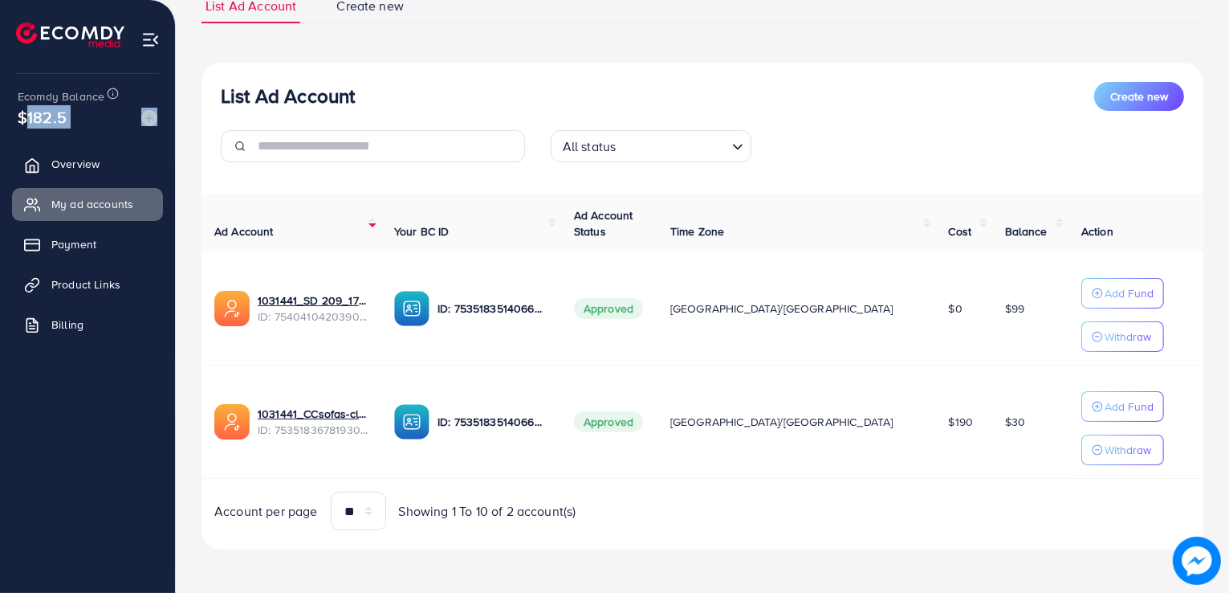
drag, startPoint x: 72, startPoint y: 128, endPoint x: 0, endPoint y: 111, distance: 74.4
click at [0, 111] on div "Ecomdy Balance $182.5 Overview My ad accounts Payment Product Links Billing" at bounding box center [88, 296] width 176 height 593
drag, startPoint x: 3, startPoint y: 96, endPoint x: 66, endPoint y: 116, distance: 65.8
click at [66, 116] on div "Ecomdy Balance $182.5 Overview My ad accounts Payment Product Links Billing" at bounding box center [88, 296] width 176 height 593
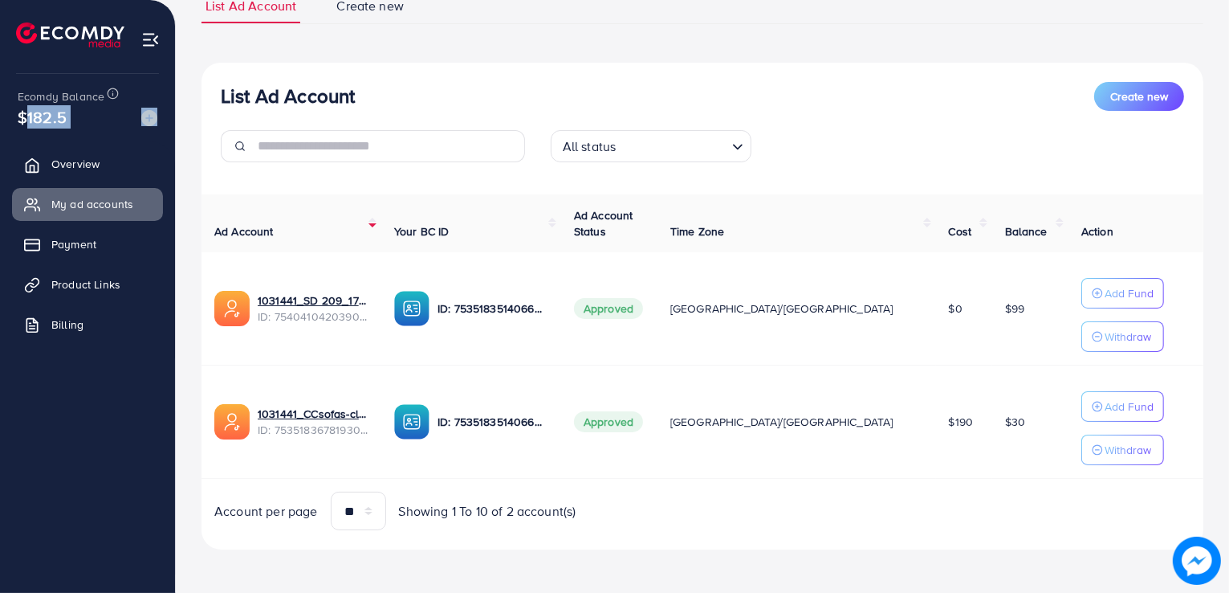
click at [66, 116] on div "$182.5" at bounding box center [88, 116] width 140 height 23
drag, startPoint x: 66, startPoint y: 116, endPoint x: 8, endPoint y: 90, distance: 63.6
click at [8, 90] on div "Ecomdy Balance $182.5 Overview My ad accounts Payment Product Links Billing" at bounding box center [88, 296] width 176 height 593
drag, startPoint x: 8, startPoint y: 90, endPoint x: 81, endPoint y: 121, distance: 79.5
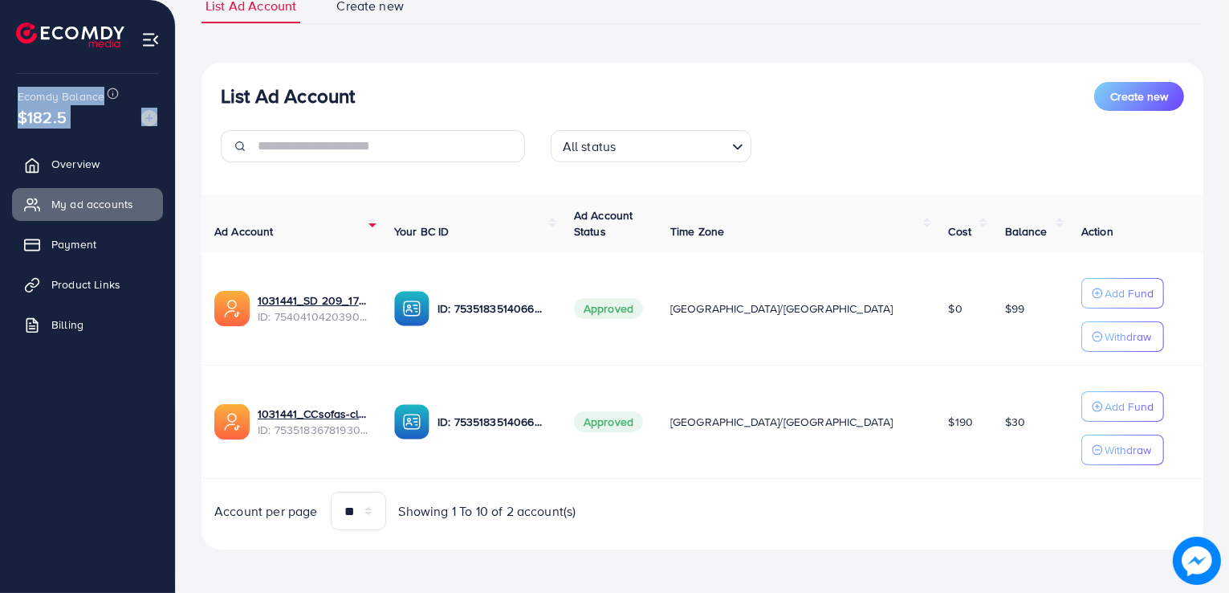
click at [81, 121] on div "Ecomdy Balance $182.5 Overview My ad accounts Payment Product Links Billing" at bounding box center [88, 296] width 176 height 593
click at [81, 121] on div "$182.5" at bounding box center [88, 116] width 140 height 23
drag, startPoint x: 81, startPoint y: 121, endPoint x: 10, endPoint y: 104, distance: 72.8
click at [10, 104] on div "Ecomdy Balance $182.5 Overview My ad accounts Payment Product Links Billing" at bounding box center [88, 296] width 176 height 593
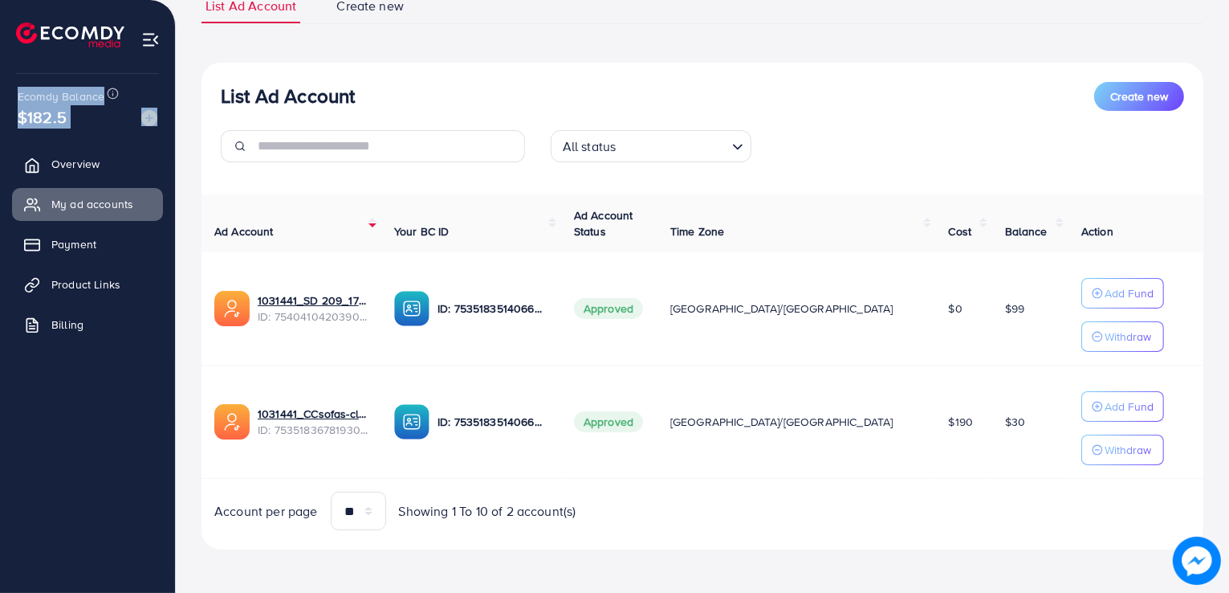
drag, startPoint x: 12, startPoint y: 100, endPoint x: 80, endPoint y: 116, distance: 70.3
click at [80, 116] on div "Ecomdy Balance $182.5 Overview My ad accounts Payment Product Links Billing" at bounding box center [88, 296] width 176 height 593
click at [80, 116] on div "$182.5" at bounding box center [88, 116] width 140 height 23
drag, startPoint x: 6, startPoint y: 81, endPoint x: 74, endPoint y: 128, distance: 82.0
click at [74, 128] on div "Ecomdy Balance $182.5 Overview My ad accounts Payment Product Links Billing" at bounding box center [88, 296] width 176 height 593
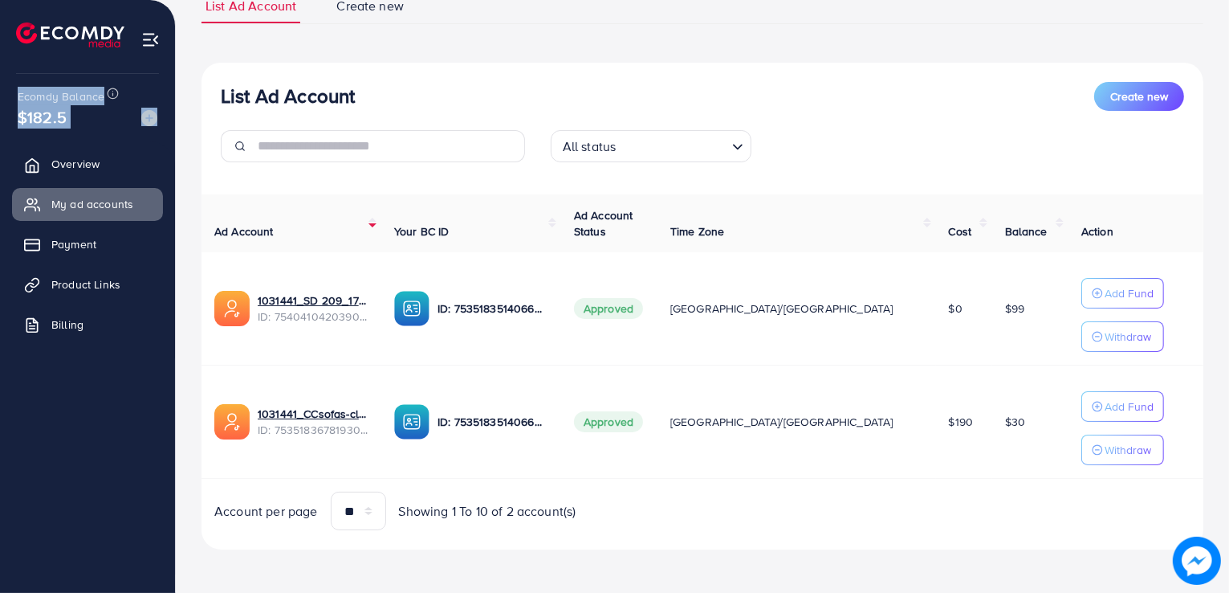
click at [74, 128] on div "$182.5" at bounding box center [88, 116] width 140 height 23
drag, startPoint x: 74, startPoint y: 128, endPoint x: 10, endPoint y: 95, distance: 71.5
click at [10, 95] on div "Ecomdy Balance $182.5 Overview My ad accounts Payment Product Links Billing" at bounding box center [88, 296] width 176 height 593
drag, startPoint x: 511, startPoint y: 239, endPoint x: 441, endPoint y: 239, distance: 69.9
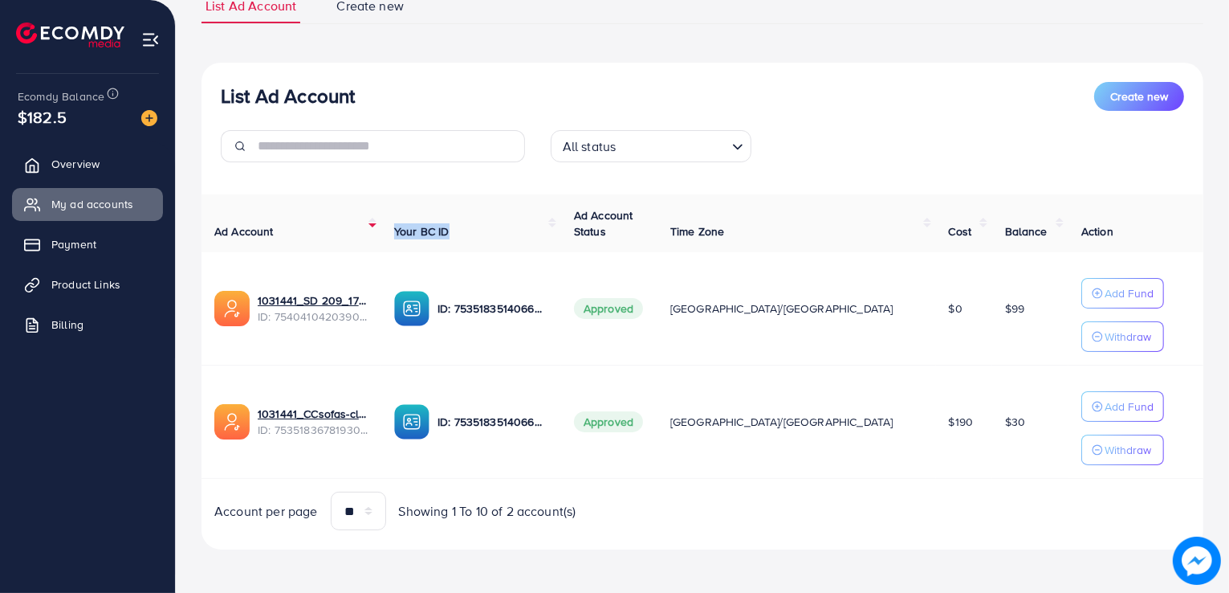
click at [441, 239] on th "Your BC ID" at bounding box center [471, 223] width 180 height 59
click at [561, 225] on th "Your BC ID" at bounding box center [471, 223] width 180 height 59
drag, startPoint x: 196, startPoint y: 227, endPoint x: 601, endPoint y: 528, distance: 504.0
click at [601, 528] on div "List Ad Account Create new List Ad Account Create new All status Loading... Ad …" at bounding box center [703, 232] width 1054 height 724
click at [601, 528] on div "Account per page ** ** ** *** Showing 1 To 10 of 2 account(s)" at bounding box center [452, 510] width 501 height 39
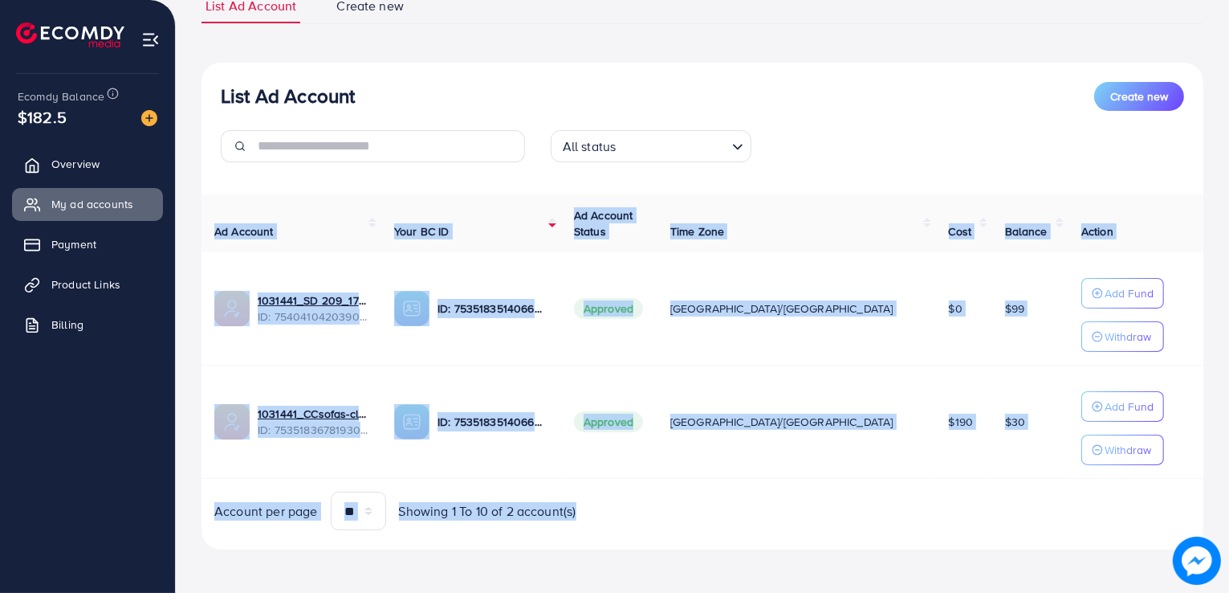
drag, startPoint x: 601, startPoint y: 528, endPoint x: 196, endPoint y: 229, distance: 503.0
click at [196, 229] on div "List Ad Account Create new List Ad Account Create new All status Loading... Ad …" at bounding box center [703, 232] width 1054 height 724
click at [196, 249] on div "List Ad Account Create new List Ad Account Create new All status Loading... Ad …" at bounding box center [703, 232] width 1054 height 724
drag, startPoint x: 197, startPoint y: 232, endPoint x: 642, endPoint y: 507, distance: 523.5
click at [642, 507] on div "List Ad Account Create new List Ad Account Create new All status Loading... Ad …" at bounding box center [703, 232] width 1054 height 724
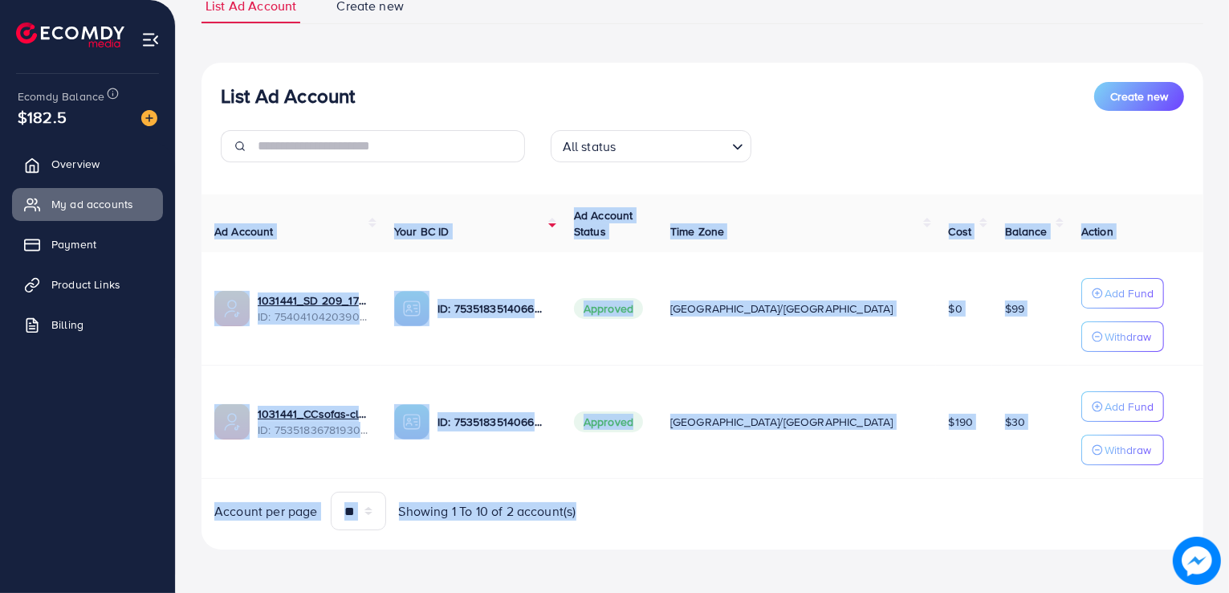
click at [642, 507] on div "Account per page ** ** ** *** Showing 1 To 10 of 2 account(s)" at bounding box center [452, 510] width 501 height 39
drag, startPoint x: 605, startPoint y: 515, endPoint x: 199, endPoint y: 104, distance: 577.5
click at [199, 104] on div "List Ad Account Create new List Ad Account Create new All status Loading... Ad …" at bounding box center [703, 232] width 1054 height 724
drag, startPoint x: 199, startPoint y: 104, endPoint x: 610, endPoint y: 520, distance: 585.4
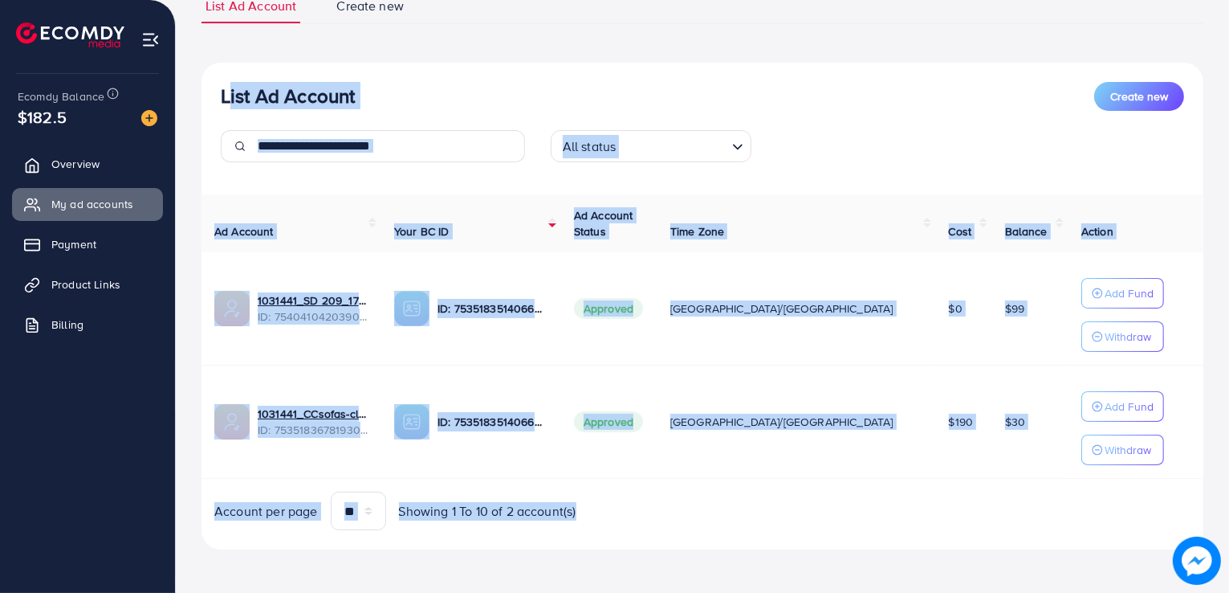
click at [610, 520] on div "List Ad Account Create new List Ad Account Create new All status Loading... Ad …" at bounding box center [703, 232] width 1054 height 724
click at [610, 520] on div "Account per page ** ** ** *** Showing 1 To 10 of 2 account(s)" at bounding box center [452, 510] width 501 height 39
drag, startPoint x: 610, startPoint y: 520, endPoint x: 215, endPoint y: 100, distance: 576.6
click at [215, 100] on div "List Ad Account Create new All status Loading... Ad Account Your BC ID Ad Accou…" at bounding box center [703, 306] width 1002 height 487
click at [215, 100] on div "List Ad Account Create new All status Loading..." at bounding box center [703, 128] width 1002 height 93
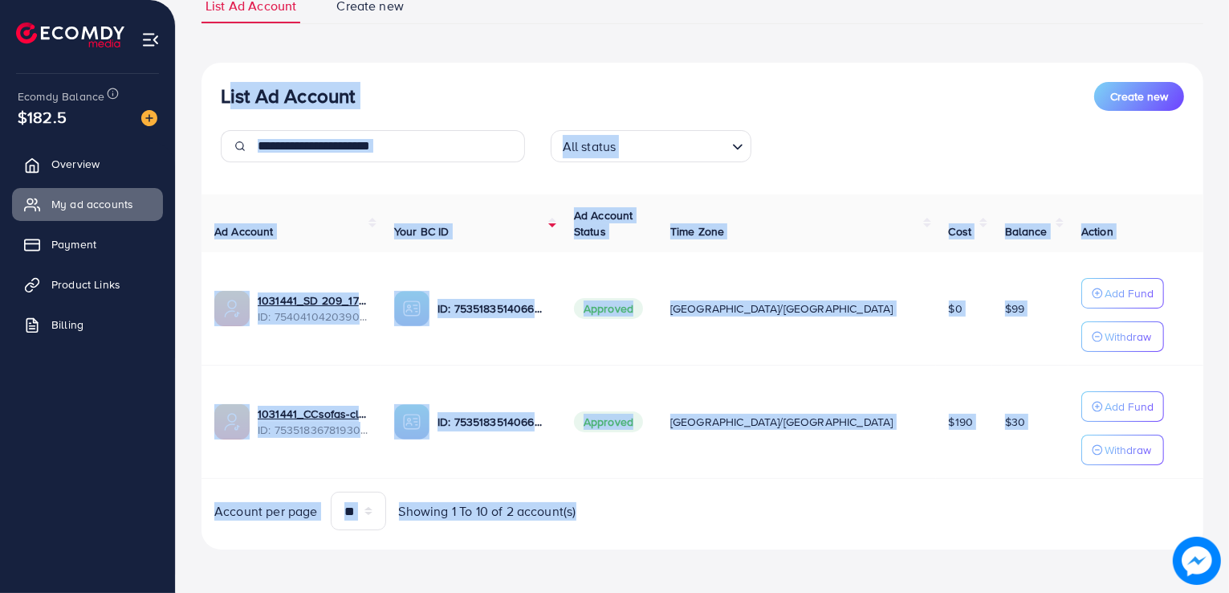
drag, startPoint x: 215, startPoint y: 100, endPoint x: 598, endPoint y: 512, distance: 561.9
click at [598, 512] on div "List Ad Account Create new All status Loading... Ad Account Your BC ID Ad Accou…" at bounding box center [703, 306] width 1002 height 487
click at [598, 512] on div "Account per page ** ** ** *** Showing 1 To 10 of 2 account(s)" at bounding box center [452, 510] width 501 height 39
drag, startPoint x: 598, startPoint y: 512, endPoint x: 220, endPoint y: 100, distance: 558.6
click at [220, 100] on div "List Ad Account Create new All status Loading... Ad Account Your BC ID Ad Accou…" at bounding box center [703, 306] width 1002 height 487
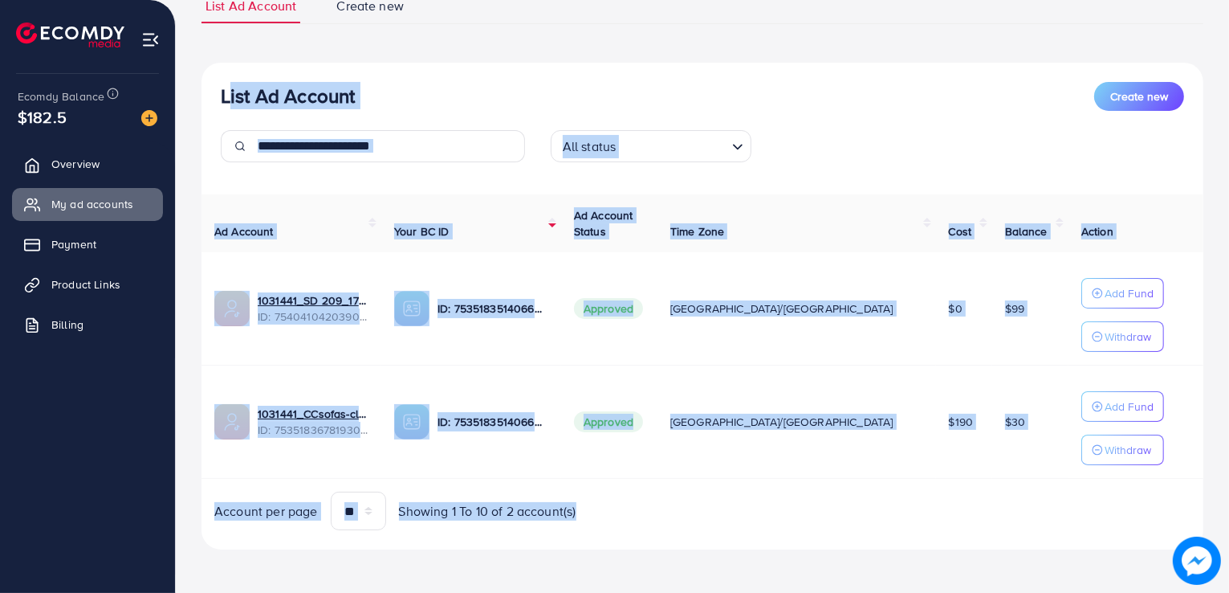
click at [221, 100] on h3 "List Ad Account" at bounding box center [288, 95] width 134 height 23
drag, startPoint x: 220, startPoint y: 100, endPoint x: 632, endPoint y: 550, distance: 609.8
click at [632, 550] on div "List Ad Account Create new List Ad Account Create new All status Loading... Ad …" at bounding box center [703, 268] width 1002 height 599
drag, startPoint x: 601, startPoint y: 515, endPoint x: 209, endPoint y: 92, distance: 576.7
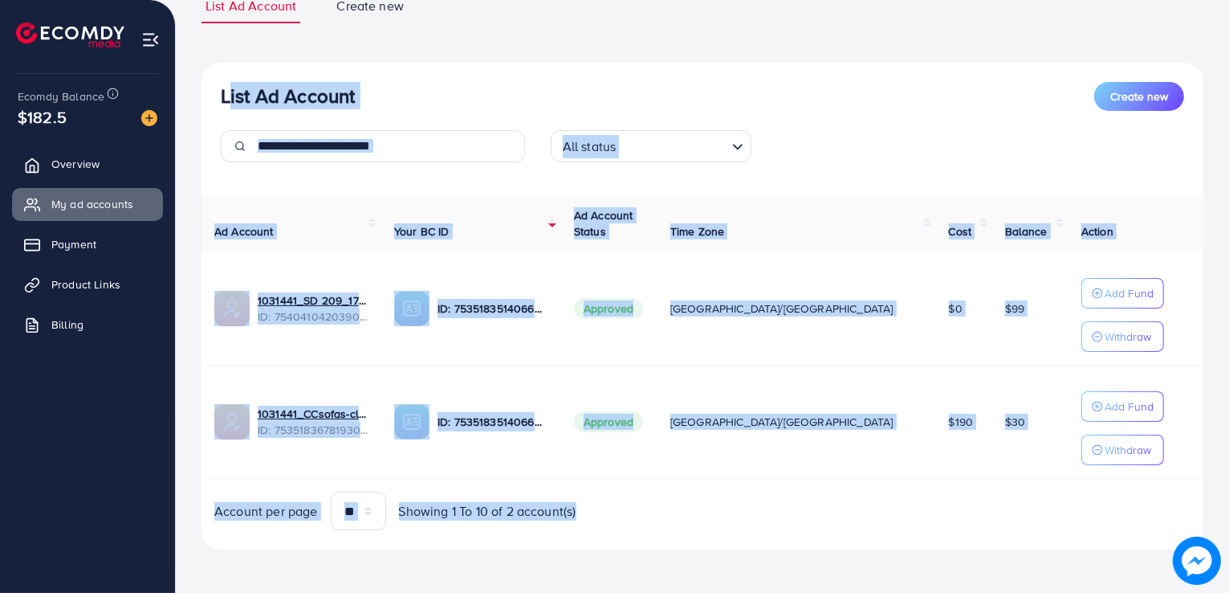
click at [209, 92] on div "List Ad Account Create new All status Loading... Ad Account Your BC ID Ad Accou…" at bounding box center [703, 306] width 1002 height 487
click at [209, 92] on div "List Ad Account Create new All status Loading..." at bounding box center [703, 128] width 1002 height 93
drag, startPoint x: 209, startPoint y: 92, endPoint x: 642, endPoint y: 515, distance: 605.3
click at [642, 515] on div "List Ad Account Create new All status Loading... Ad Account Your BC ID Ad Accou…" at bounding box center [703, 306] width 1002 height 487
click at [642, 515] on div "Account per page ** ** ** *** Showing 1 To 10 of 2 account(s)" at bounding box center [452, 510] width 501 height 39
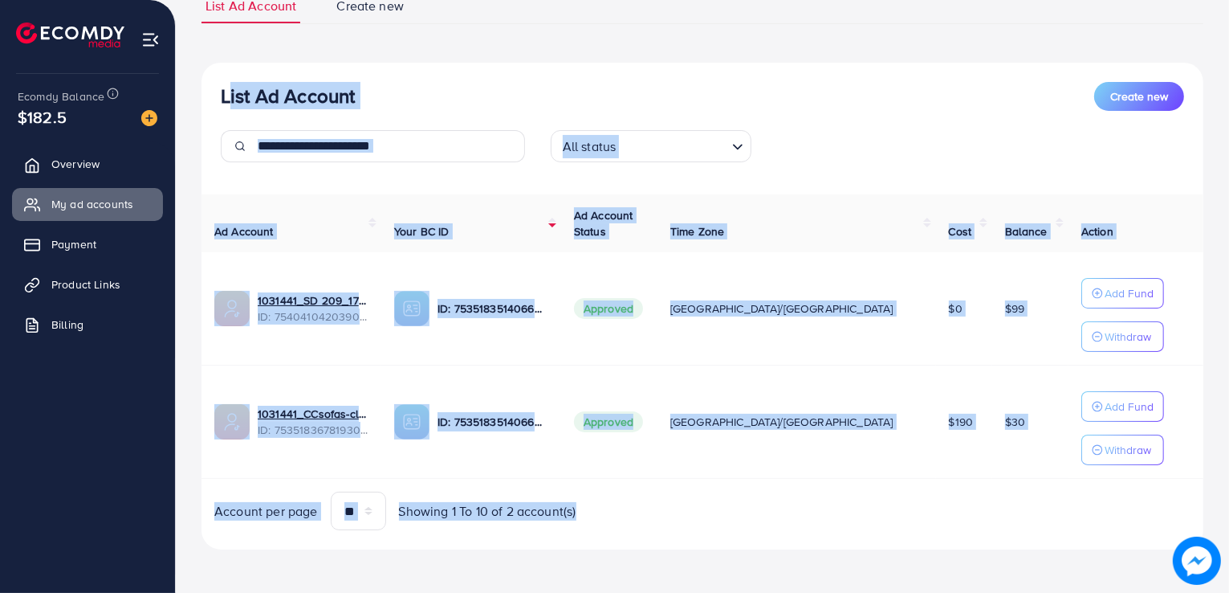
drag, startPoint x: 642, startPoint y: 515, endPoint x: 224, endPoint y: 100, distance: 588.8
click at [224, 100] on div "List Ad Account Create new All status Loading... Ad Account Your BC ID Ad Accou…" at bounding box center [703, 306] width 1002 height 487
click at [224, 100] on h3 "List Ad Account" at bounding box center [288, 95] width 134 height 23
drag, startPoint x: 224, startPoint y: 100, endPoint x: 597, endPoint y: 507, distance: 551.8
click at [597, 507] on div "List Ad Account Create new All status Loading... Ad Account Your BC ID Ad Accou…" at bounding box center [703, 306] width 1002 height 487
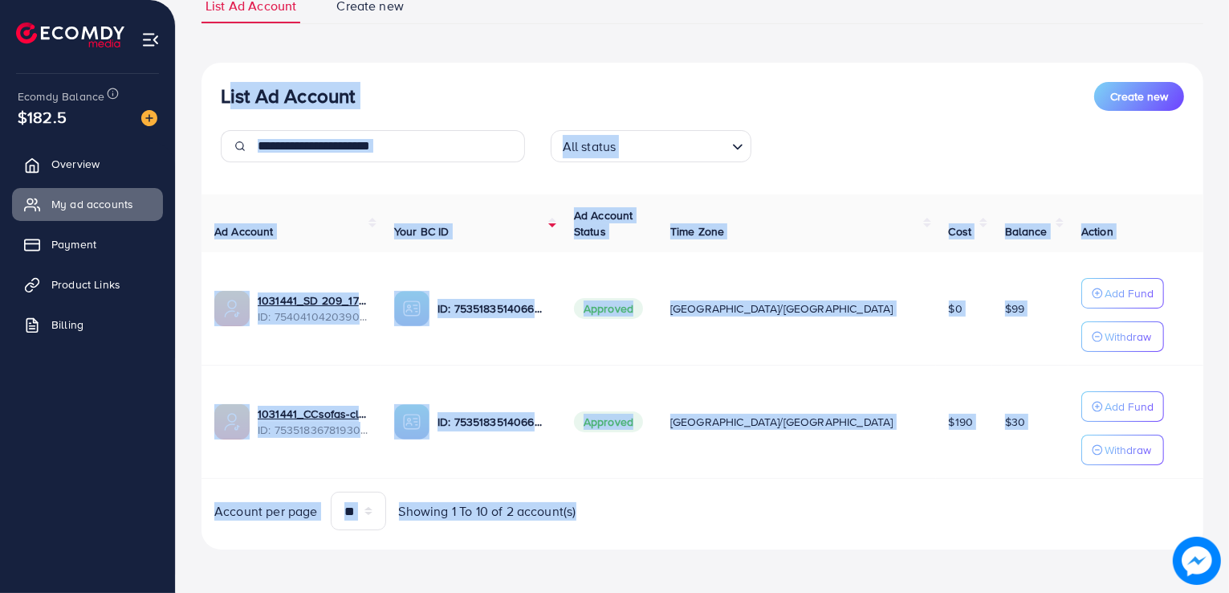
click at [597, 507] on div "Account per page ** ** ** *** Showing 1 To 10 of 2 account(s)" at bounding box center [452, 510] width 501 height 39
drag, startPoint x: 597, startPoint y: 507, endPoint x: 197, endPoint y: 39, distance: 615.6
click at [197, 39] on div "List Ad Account Create new List Ad Account Create new All status Loading... Ad …" at bounding box center [703, 232] width 1054 height 724
drag, startPoint x: 197, startPoint y: 39, endPoint x: 603, endPoint y: 505, distance: 618.1
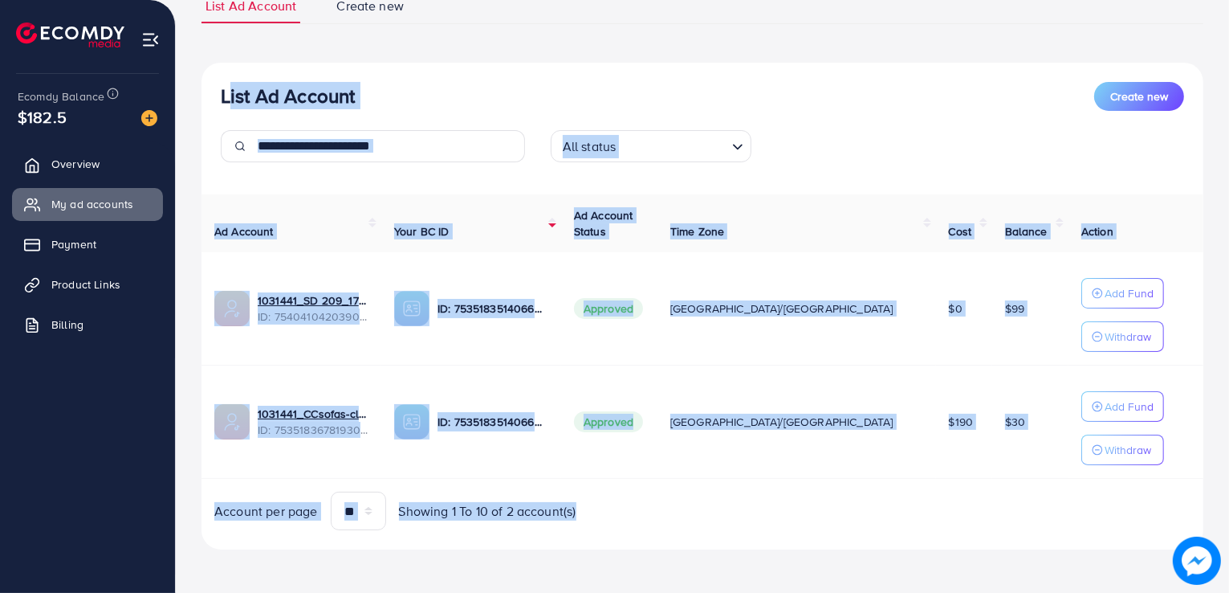
click at [603, 505] on div "List Ad Account Create new List Ad Account Create new All status Loading... Ad …" at bounding box center [703, 232] width 1054 height 724
click at [228, 102] on h3 "List Ad Account" at bounding box center [288, 95] width 134 height 23
drag, startPoint x: 219, startPoint y: 97, endPoint x: 607, endPoint y: 518, distance: 572.2
click at [607, 518] on div "List Ad Account Create new All status Loading... Ad Account Your BC ID Ad Accou…" at bounding box center [703, 306] width 1002 height 487
click at [607, 518] on div "Account per page ** ** ** *** Showing 1 To 10 of 2 account(s)" at bounding box center [452, 510] width 501 height 39
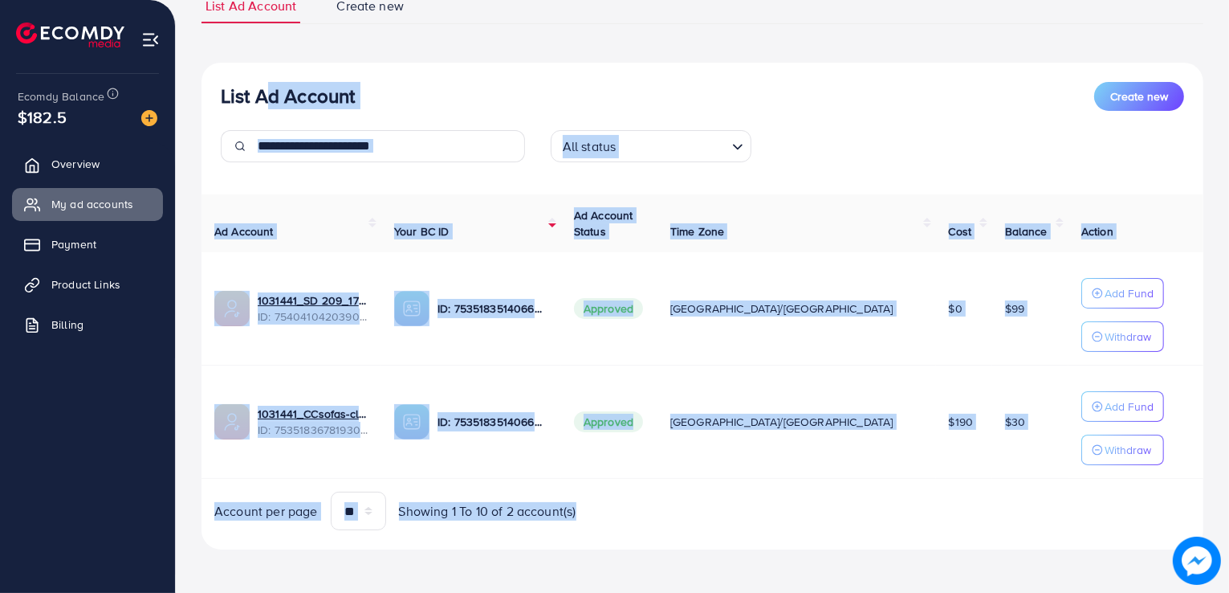
drag, startPoint x: 607, startPoint y: 518, endPoint x: 255, endPoint y: 104, distance: 543.5
click at [255, 104] on div "List Ad Account Create new All status Loading... Ad Account Your BC ID Ad Accou…" at bounding box center [703, 306] width 1002 height 487
drag, startPoint x: 218, startPoint y: 96, endPoint x: 613, endPoint y: 515, distance: 575.4
click at [613, 515] on div "List Ad Account Create new All status Loading... Ad Account Your BC ID Ad Accou…" at bounding box center [703, 306] width 1002 height 487
click at [613, 515] on div "Account per page ** ** ** *** Showing 1 To 10 of 2 account(s)" at bounding box center [452, 510] width 501 height 39
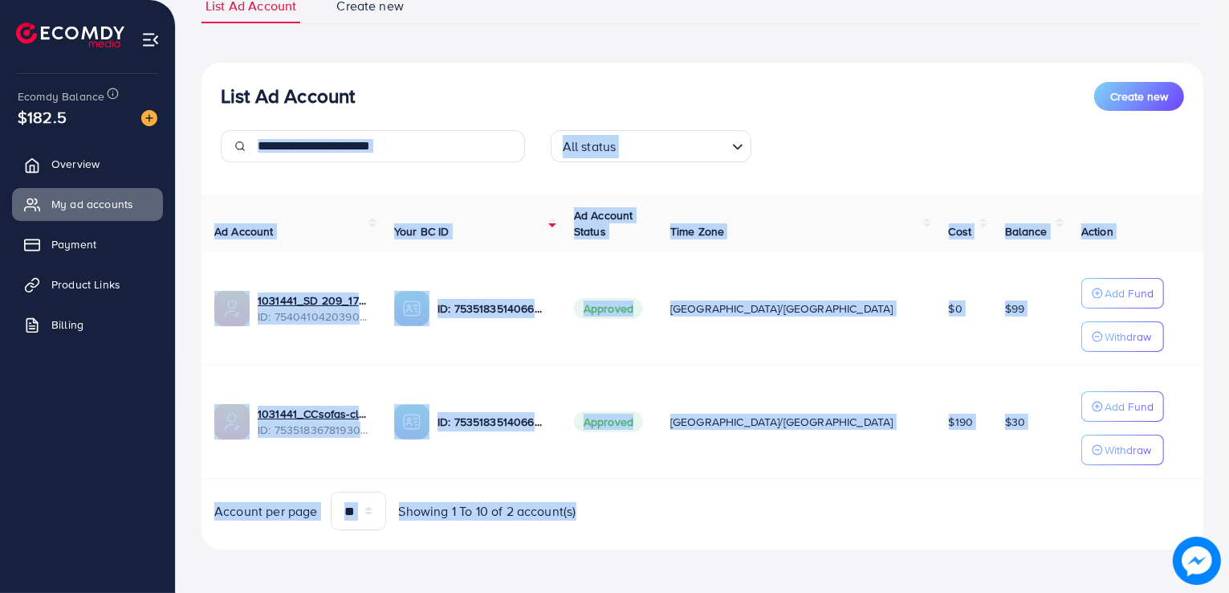
drag, startPoint x: 613, startPoint y: 515, endPoint x: 262, endPoint y: 132, distance: 519.4
click at [262, 132] on div "List Ad Account Create new All status Loading... Ad Account Your BC ID Ad Accou…" at bounding box center [703, 306] width 1002 height 487
drag, startPoint x: 222, startPoint y: 101, endPoint x: 645, endPoint y: 507, distance: 586.1
click at [645, 507] on div "List Ad Account Create new All status Loading... Ad Account Your BC ID Ad Accou…" at bounding box center [703, 306] width 1002 height 487
click at [645, 507] on div "Account per page ** ** ** *** Showing 1 To 10 of 2 account(s)" at bounding box center [452, 510] width 501 height 39
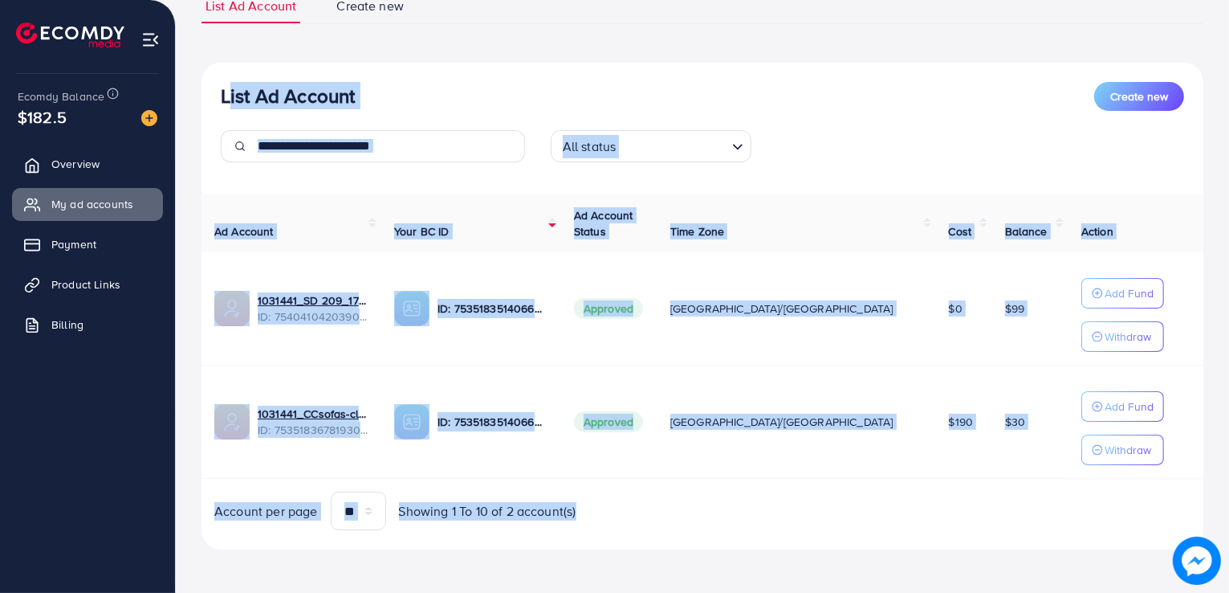
drag, startPoint x: 645, startPoint y: 507, endPoint x: 215, endPoint y: 88, distance: 600.8
click at [215, 88] on div "List Ad Account Create new All status Loading... Ad Account Your BC ID Ad Accou…" at bounding box center [703, 306] width 1002 height 487
click at [215, 88] on div "List Ad Account Create new All status Loading..." at bounding box center [703, 128] width 1002 height 93
drag, startPoint x: 215, startPoint y: 88, endPoint x: 626, endPoint y: 558, distance: 624.9
click at [626, 558] on div "List Ad Account Create new List Ad Account Create new All status Loading... Ad …" at bounding box center [703, 268] width 1002 height 599
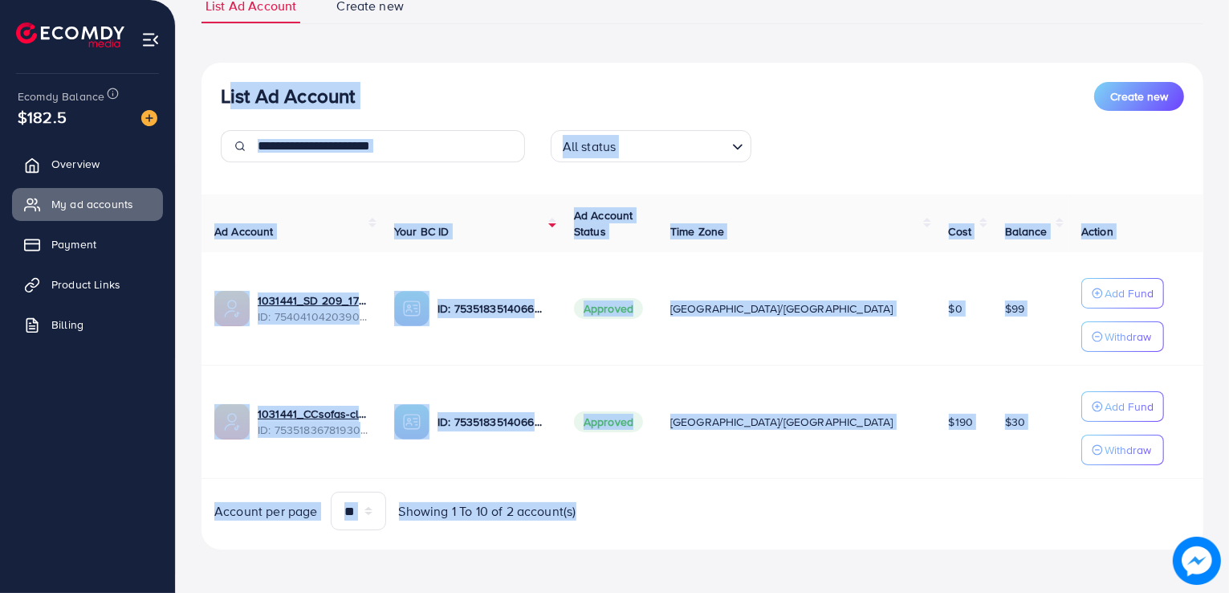
click at [626, 558] on div "List Ad Account Create new List Ad Account Create new All status Loading... Ad …" at bounding box center [703, 268] width 1002 height 599
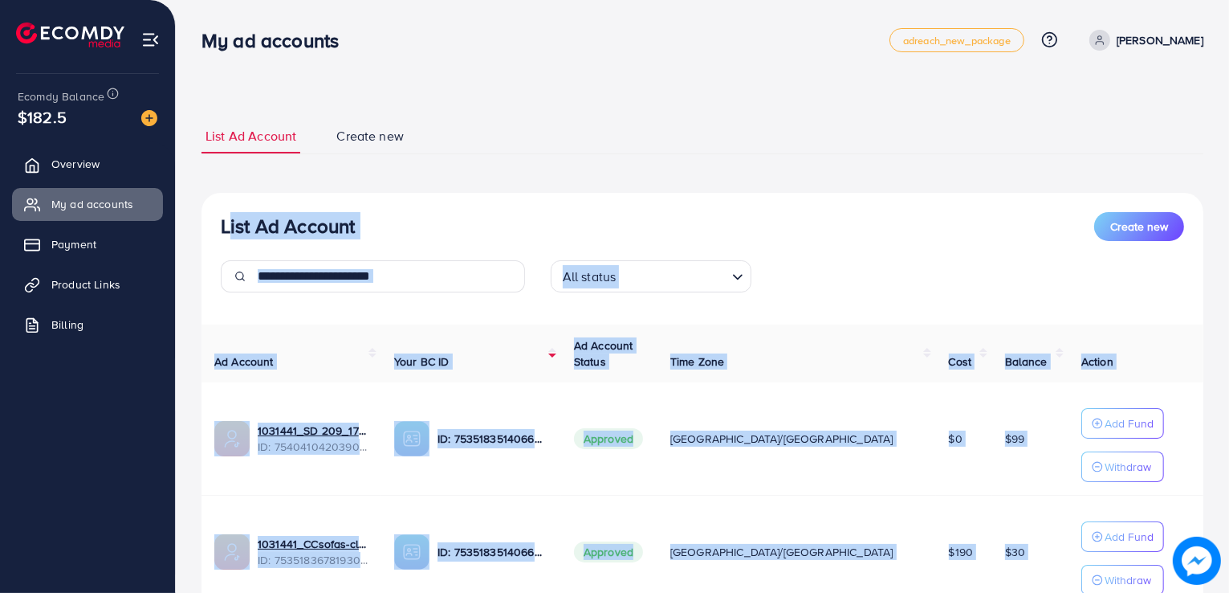
drag, startPoint x: 603, startPoint y: 499, endPoint x: 222, endPoint y: 235, distance: 464.0
click at [222, 235] on div "List Ad Account Create new All status Loading... Ad Account Your BC ID Ad Accou…" at bounding box center [703, 436] width 1002 height 487
click at [222, 235] on h3 "List Ad Account" at bounding box center [288, 225] width 134 height 23
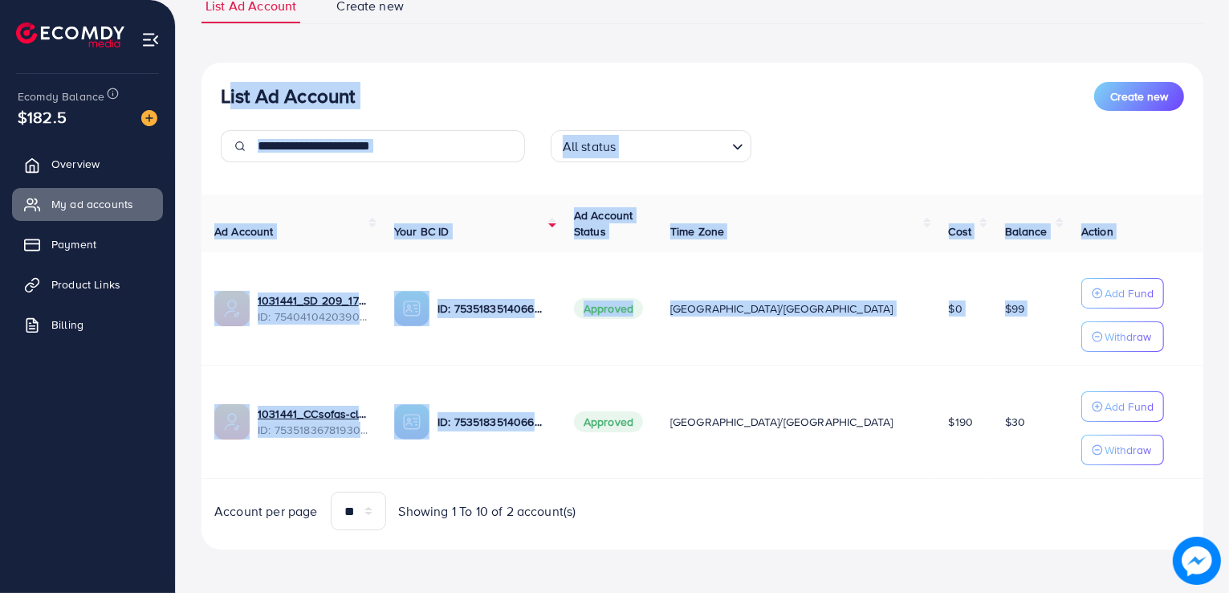
drag, startPoint x: 222, startPoint y: 235, endPoint x: 623, endPoint y: 425, distance: 444.0
click at [623, 425] on div "List Ad Account Create new All status Loading... Ad Account Your BC ID Ad Accou…" at bounding box center [703, 306] width 1002 height 487
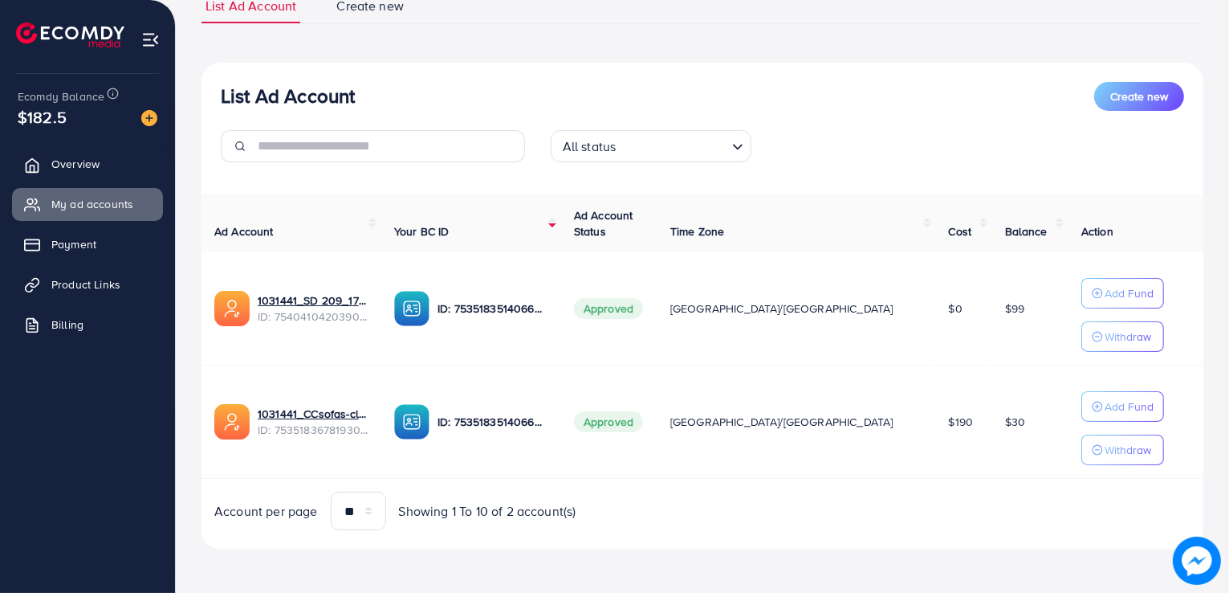
click at [626, 486] on div "Ad Account Your BC ID Ad Account Status Time Zone Cost Balance Action 1031441_S…" at bounding box center [703, 362] width 1002 height 336
drag, startPoint x: 613, startPoint y: 527, endPoint x: 198, endPoint y: 116, distance: 584.3
click at [198, 116] on div "List Ad Account Create new List Ad Account Create new All status Loading... Ad …" at bounding box center [703, 232] width 1054 height 724
drag, startPoint x: 213, startPoint y: 99, endPoint x: 602, endPoint y: 531, distance: 581.6
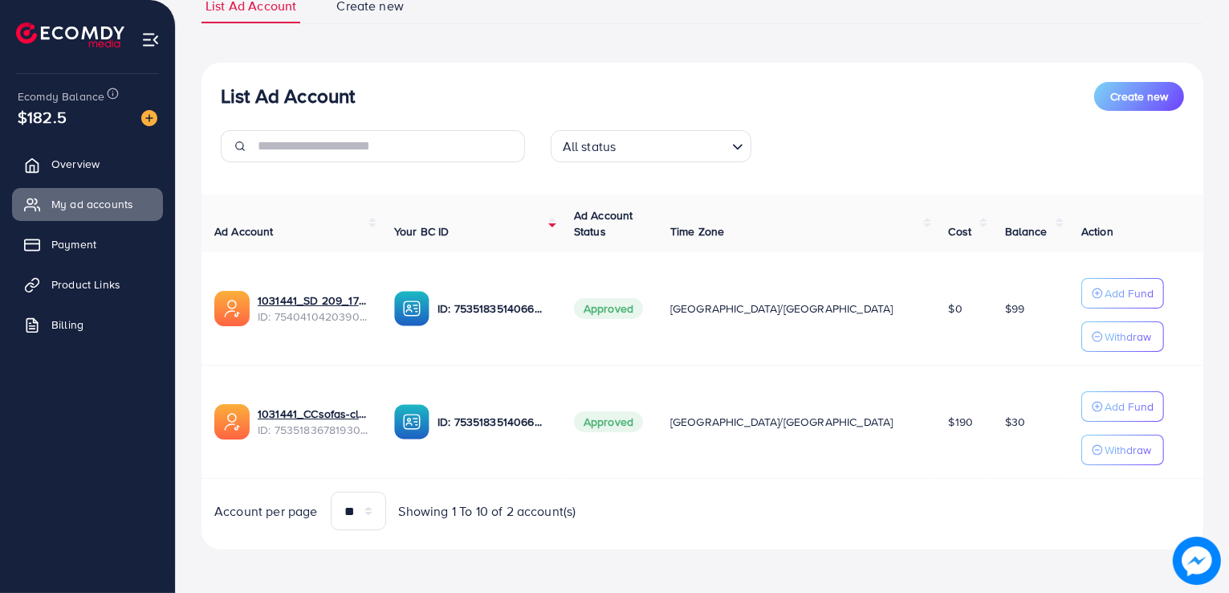
click at [602, 531] on div "List Ad Account Create new All status Loading... Ad Account Your BC ID Ad Accou…" at bounding box center [703, 306] width 1002 height 487
click at [587, 537] on div "List Ad Account Create new All status Loading... Ad Account Your BC ID Ad Accou…" at bounding box center [703, 306] width 1002 height 487
drag, startPoint x: 593, startPoint y: 516, endPoint x: 221, endPoint y: 83, distance: 570.6
click at [221, 83] on div "List Ad Account Create new All status Loading... Ad Account Your BC ID Ad Accou…" at bounding box center [703, 306] width 1002 height 487
click at [221, 84] on h3 "List Ad Account" at bounding box center [288, 95] width 134 height 23
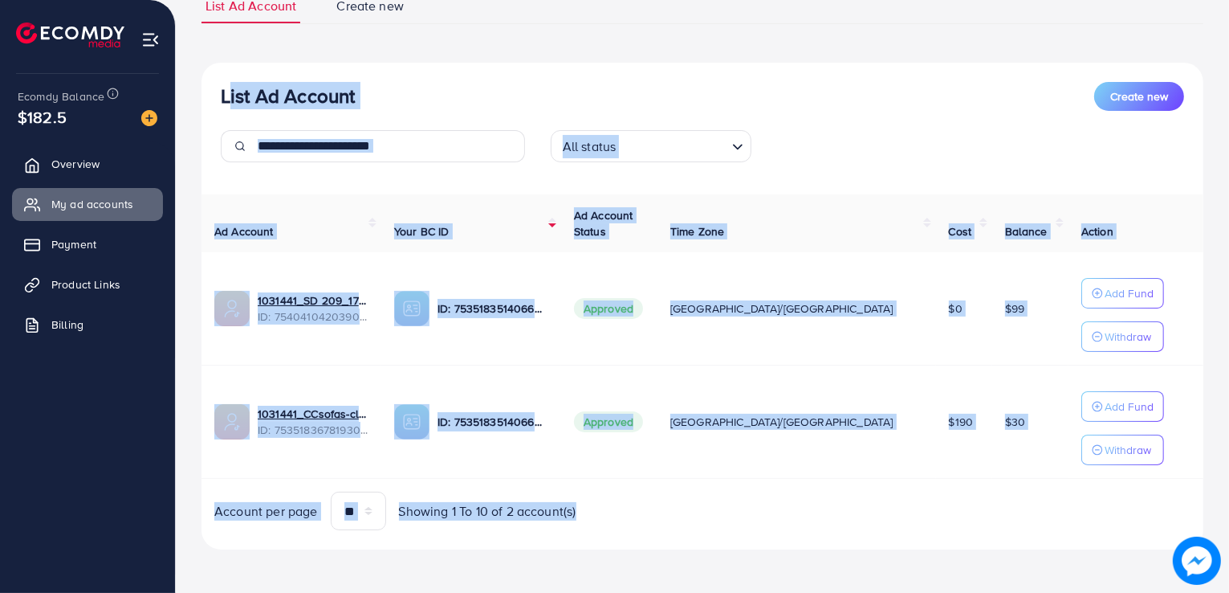
drag, startPoint x: 221, startPoint y: 83, endPoint x: 665, endPoint y: 505, distance: 612.8
click at [665, 505] on div "List Ad Account Create new All status Loading... Ad Account Your BC ID Ad Accou…" at bounding box center [703, 306] width 1002 height 487
click at [665, 505] on div "Account per page ** ** ** *** Showing 1 To 10 of 2 account(s)" at bounding box center [452, 510] width 501 height 39
drag, startPoint x: 665, startPoint y: 505, endPoint x: 225, endPoint y: 70, distance: 618.9
click at [225, 70] on div "List Ad Account Create new All status Loading... Ad Account Your BC ID Ad Accou…" at bounding box center [703, 306] width 1002 height 487
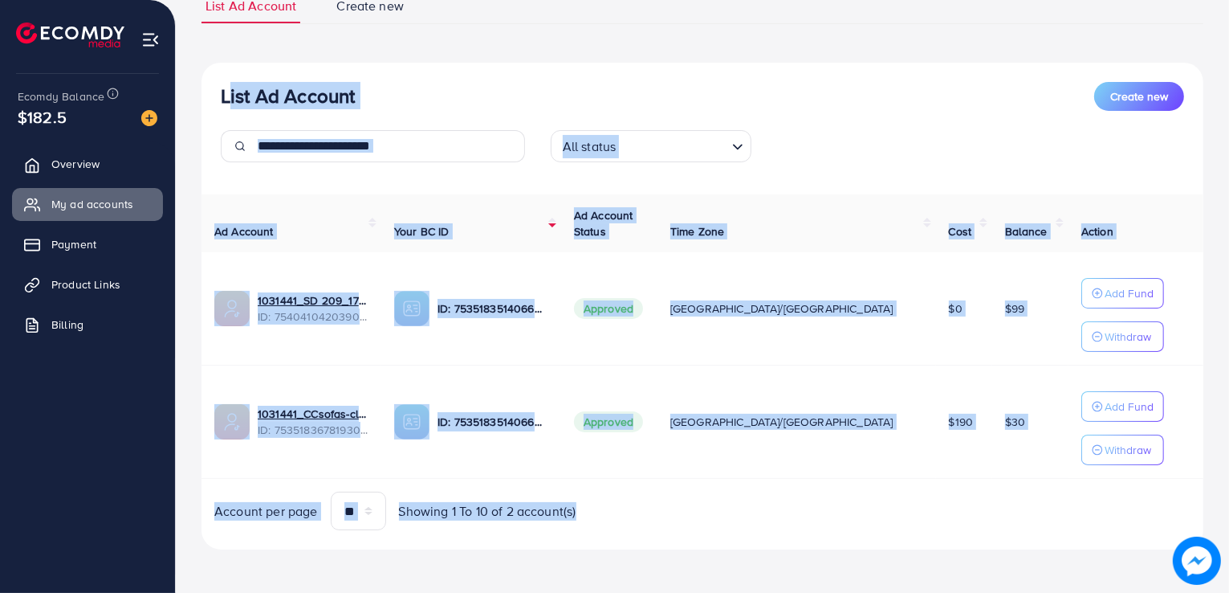
click at [225, 70] on div "List Ad Account Create new All status Loading... Ad Account Your BC ID Ad Accou…" at bounding box center [703, 306] width 1002 height 487
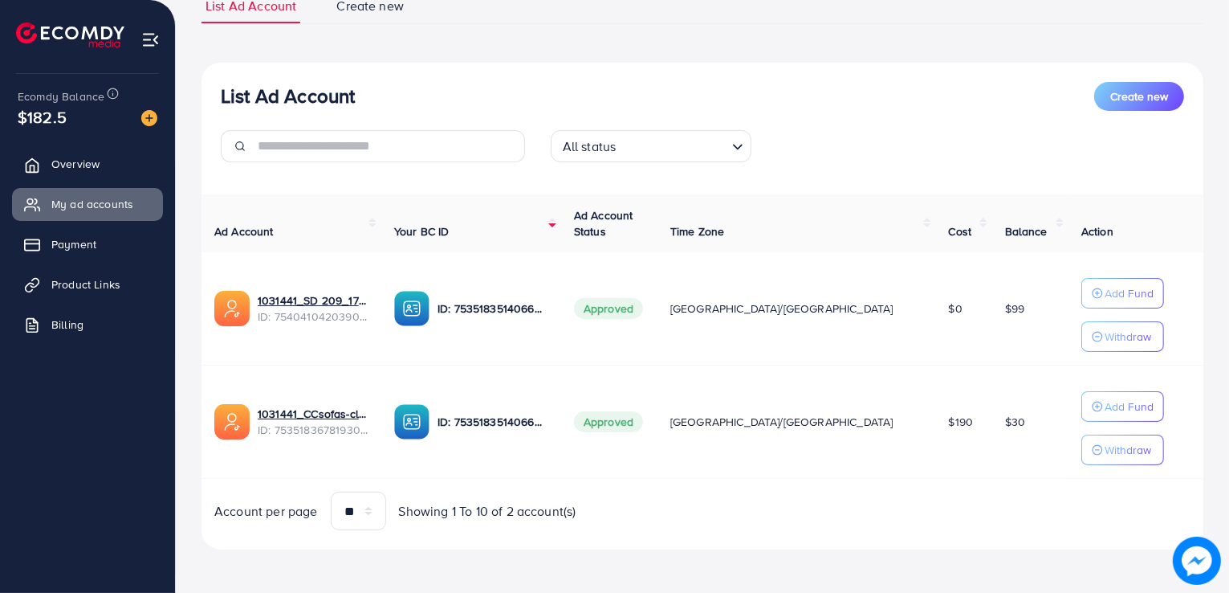
drag, startPoint x: 221, startPoint y: 93, endPoint x: 675, endPoint y: 535, distance: 633.7
click at [675, 535] on div "List Ad Account Create new All status Loading... Ad Account Your BC ID Ad Accou…" at bounding box center [703, 306] width 1002 height 487
click at [664, 511] on div "Account per page ** ** ** *** Showing 1 To 10 of 2 account(s)" at bounding box center [452, 510] width 501 height 39
click at [322, 401] on td "1031441_CCsofas-cl79_1754421714937 ID: 7535183678193025025" at bounding box center [292, 421] width 180 height 113
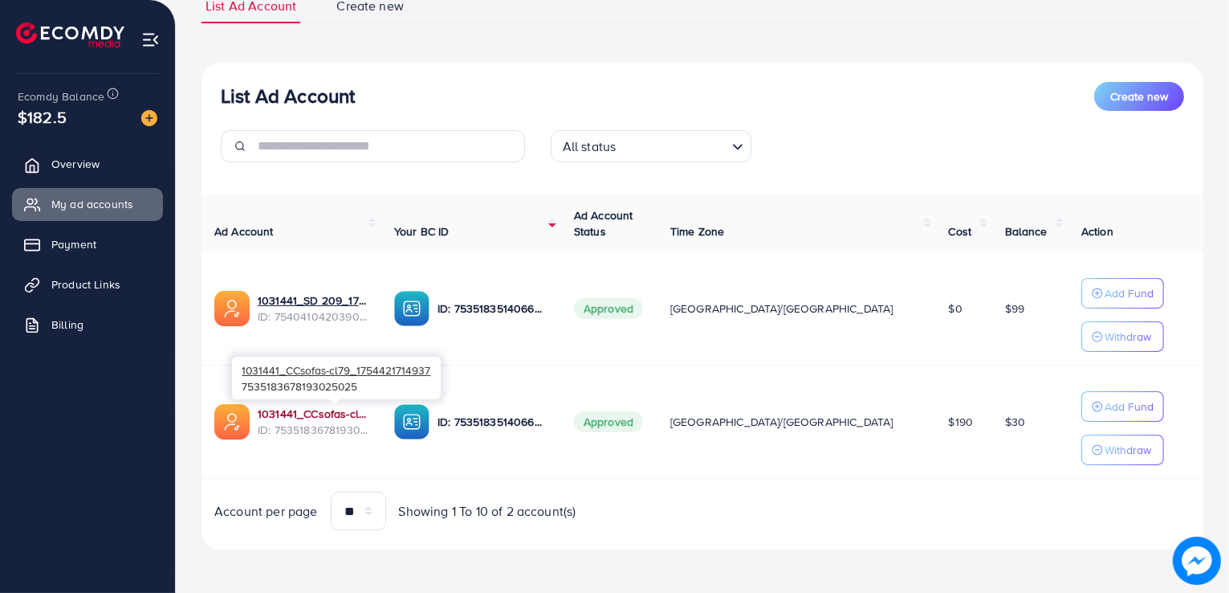
click at [321, 402] on div "1031441_CCsofas-cl79_1754421714937 7535183678193025025" at bounding box center [336, 378] width 209 height 52
click at [324, 494] on div "Account per page ** ** ** *** Showing 1 To 10 of 2 account(s)" at bounding box center [395, 510] width 362 height 39
drag, startPoint x: 178, startPoint y: 219, endPoint x: 776, endPoint y: 494, distance: 657.5
click at [776, 494] on div "List Ad Account Create new List Ad Account Create new All status Loading... Ad …" at bounding box center [703, 232] width 1054 height 724
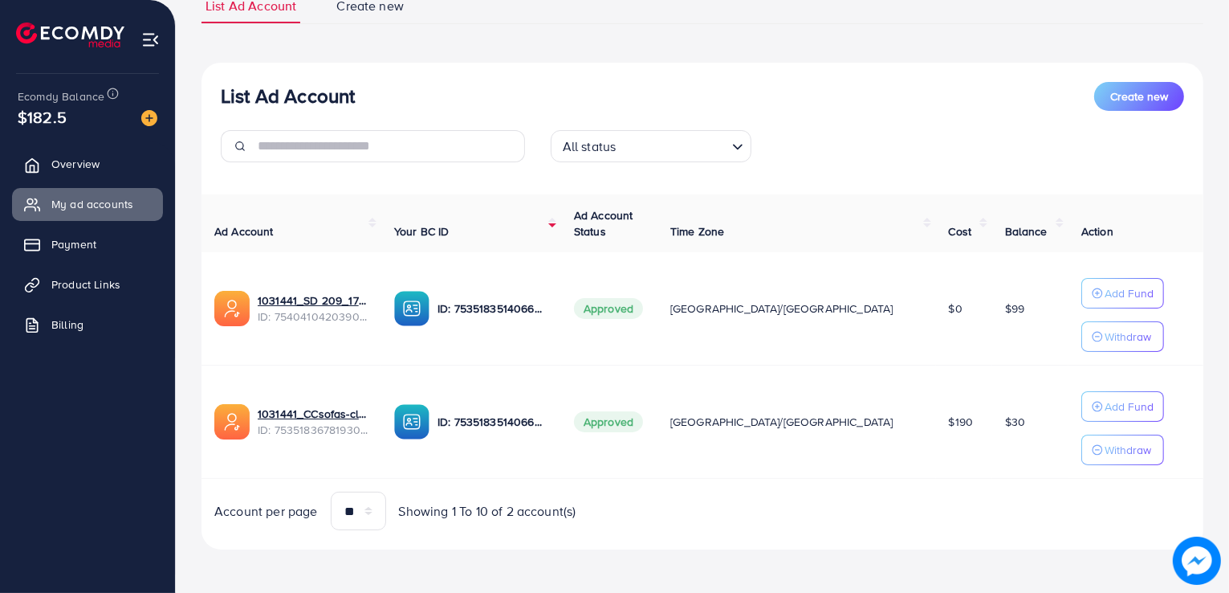
click at [776, 494] on div "Account per page ** ** ** *** Showing 1 To 10 of 2 account(s)" at bounding box center [703, 510] width 1028 height 39
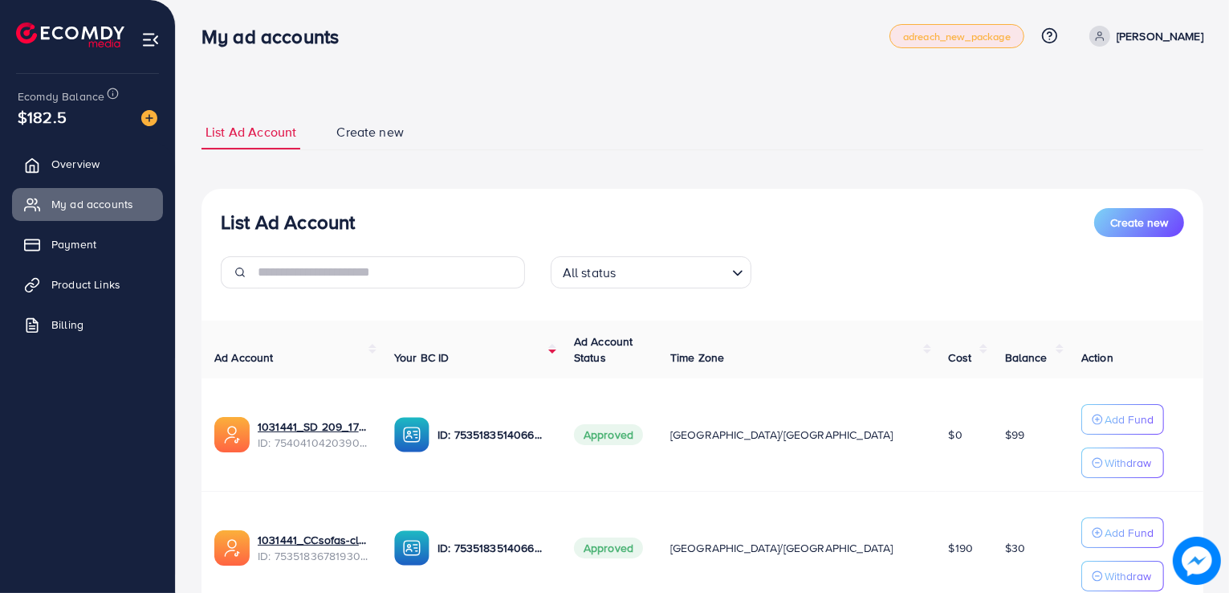
scroll to position [0, 0]
